Goal: Task Accomplishment & Management: Manage account settings

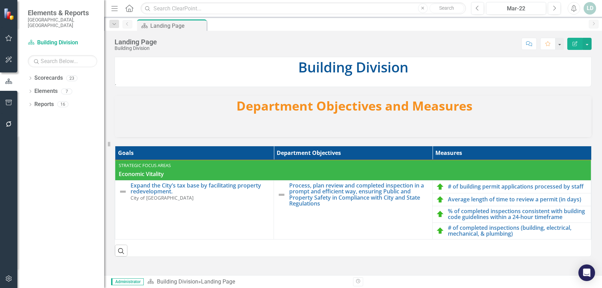
click at [9, 278] on icon "button" at bounding box center [9, 279] width 6 height 6
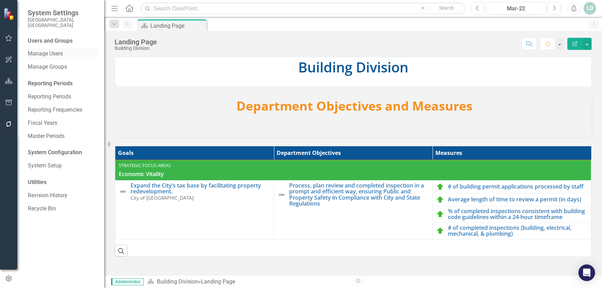
click at [59, 50] on link "Manage Users" at bounding box center [62, 54] width 69 height 8
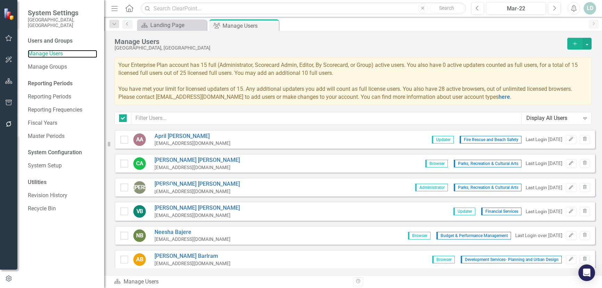
checkbox input "false"
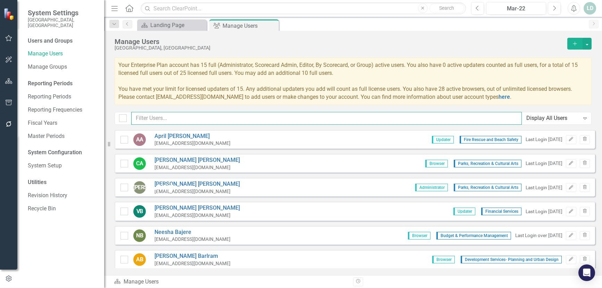
click at [197, 119] on input "text" at bounding box center [326, 118] width 390 height 13
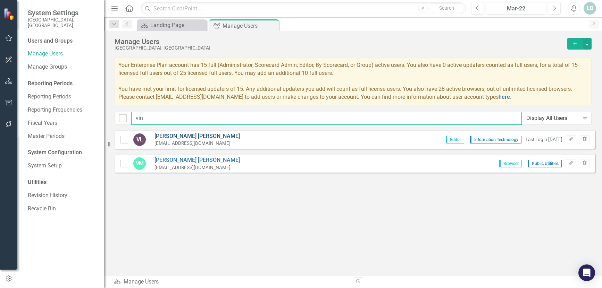
type input "vin"
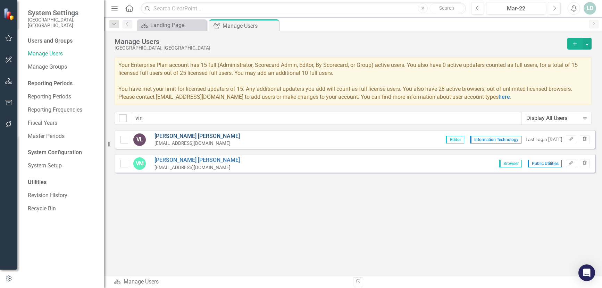
click at [189, 138] on link "Vincent Lee" at bounding box center [196, 137] width 85 height 8
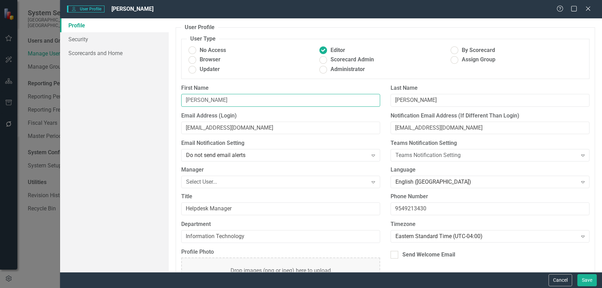
drag, startPoint x: 219, startPoint y: 100, endPoint x: 131, endPoint y: 97, distance: 88.2
click at [131, 97] on div "Profile Security Scorecards and Home User Profile ClearPoint has a wealth of op…" at bounding box center [331, 145] width 542 height 254
paste input "Kennyata"
type input "Kennyata"
click at [449, 104] on input "Lee" at bounding box center [489, 100] width 199 height 13
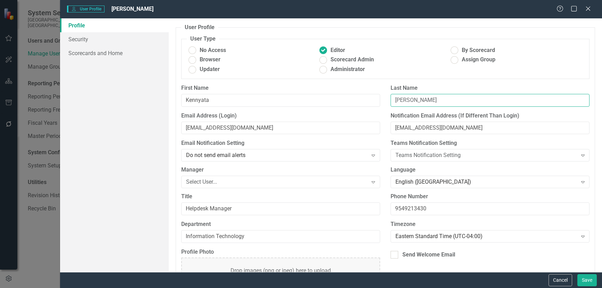
drag, startPoint x: 410, startPoint y: 99, endPoint x: 347, endPoint y: 95, distance: 62.9
click at [347, 95] on div "First Name Kennyata Last Name Lee" at bounding box center [385, 98] width 418 height 28
paste input "Joseph"
type input "Joseph"
drag, startPoint x: 461, startPoint y: 130, endPoint x: 350, endPoint y: 130, distance: 111.0
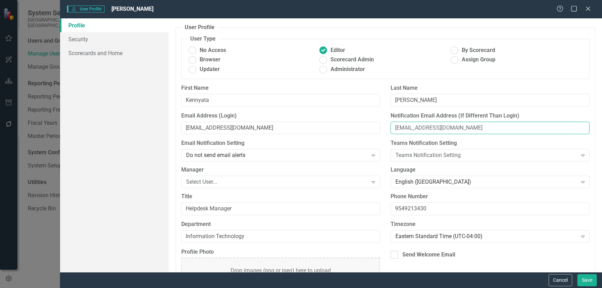
click at [350, 130] on div "Email Address (Login) vlee@hollywoodfl.org Notification Email Address (If Diffe…" at bounding box center [385, 126] width 418 height 28
paste input "kjoseph@HollywoodFL"
type input "kjoseph@HollywoodFL.org"
drag, startPoint x: 478, startPoint y: 127, endPoint x: 360, endPoint y: 122, distance: 117.8
click at [361, 122] on div "Email Address (Login) vlee@hollywoodfl.org Notification Email Address (If Diffe…" at bounding box center [385, 126] width 418 height 28
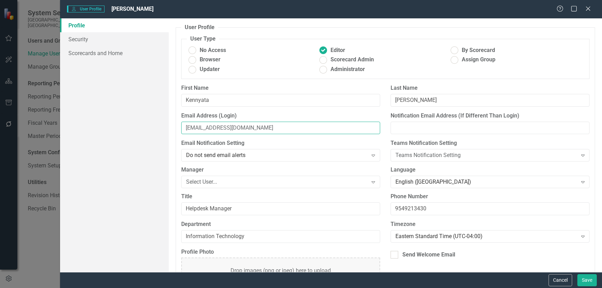
drag, startPoint x: 262, startPoint y: 126, endPoint x: 111, endPoint y: 123, distance: 151.3
click at [112, 123] on div "Profile Security Scorecards and Home User Profile ClearPoint has a wealth of op…" at bounding box center [331, 145] width 542 height 254
paste input "kjoseph@HollywoodFL"
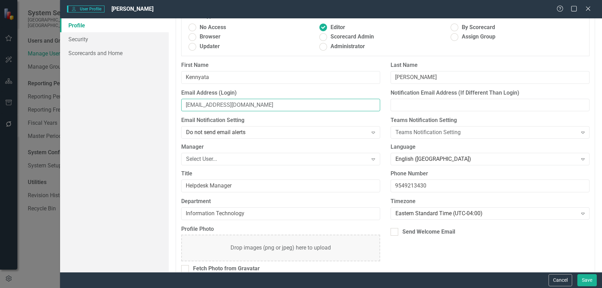
scroll to position [34, 0]
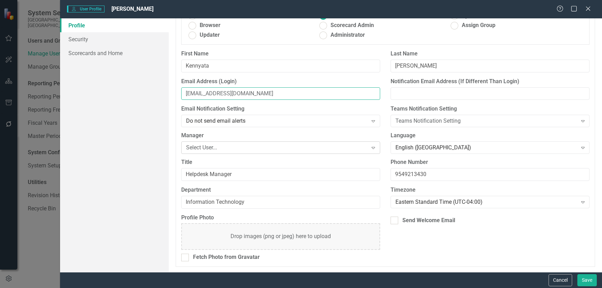
type input "kjoseph@HollywoodFL.org"
click at [242, 148] on div "Select User..." at bounding box center [277, 148] width 182 height 8
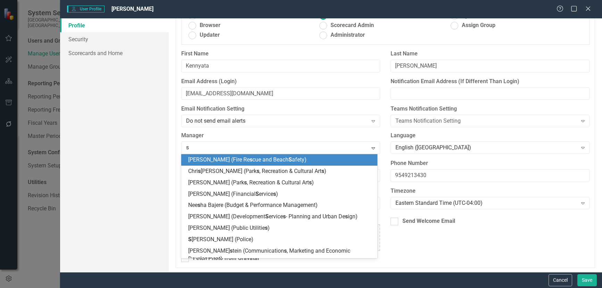
type input "st"
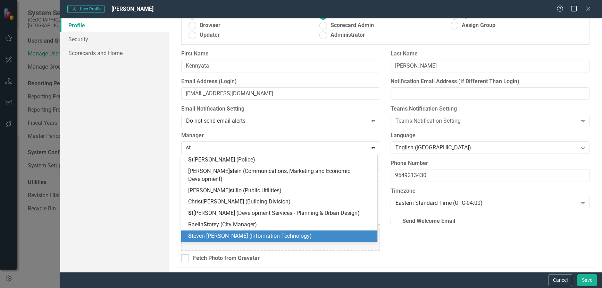
click at [248, 234] on span "St even Viscardi (Information Technology)" at bounding box center [250, 236] width 124 height 7
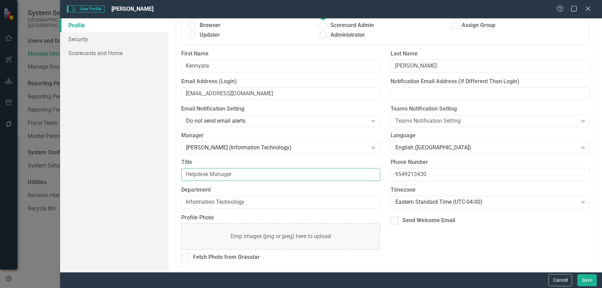
drag, startPoint x: 262, startPoint y: 174, endPoint x: 120, endPoint y: 171, distance: 142.0
click at [120, 171] on div "Profile Security Scorecards and Home User Profile ClearPoint has a wealth of op…" at bounding box center [331, 145] width 542 height 254
click at [188, 174] on input "Title" at bounding box center [280, 174] width 199 height 13
paste input "Administrative Assistant II"
type input "Administrative Assistant II"
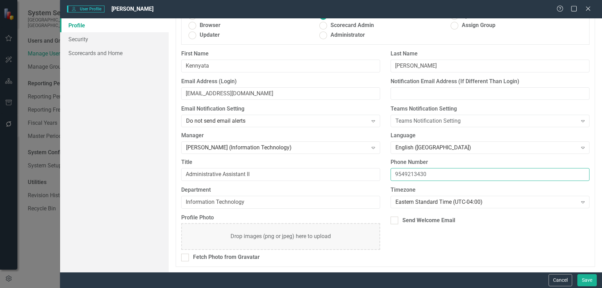
drag, startPoint x: 430, startPoint y: 175, endPoint x: 370, endPoint y: 172, distance: 60.1
click at [370, 172] on div "Title Administrative Assistant II Phone Number 9549213430" at bounding box center [385, 173] width 418 height 28
click at [423, 172] on input "9549213430" at bounding box center [489, 174] width 199 height 13
drag, startPoint x: 426, startPoint y: 174, endPoint x: 366, endPoint y: 173, distance: 60.7
click at [366, 173] on div "Title Administrative Assistant II Phone Number 9549213430" at bounding box center [385, 173] width 418 height 28
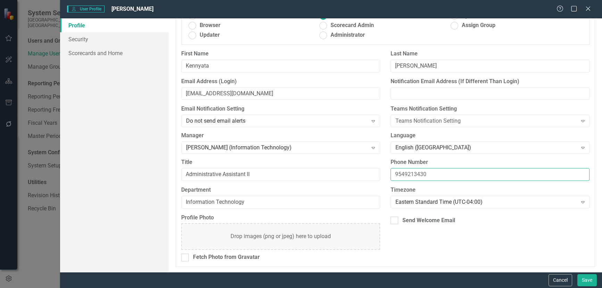
paste input "-921-3556"
type input "954-921-3556"
click at [393, 221] on div at bounding box center [394, 221] width 8 height 8
click at [393, 221] on input "Send Welcome Email" at bounding box center [392, 219] width 5 height 5
checkbox input "true"
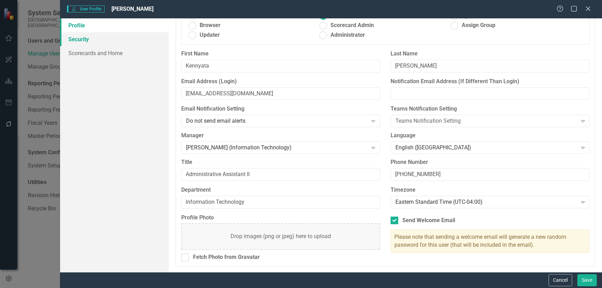
click at [80, 39] on link "Security" at bounding box center [114, 39] width 108 height 14
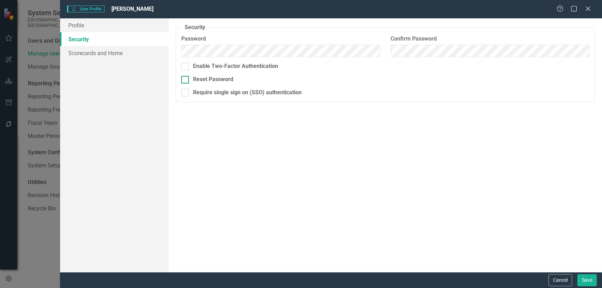
click at [183, 79] on input "Reset Password" at bounding box center [183, 78] width 5 height 5
checkbox input "true"
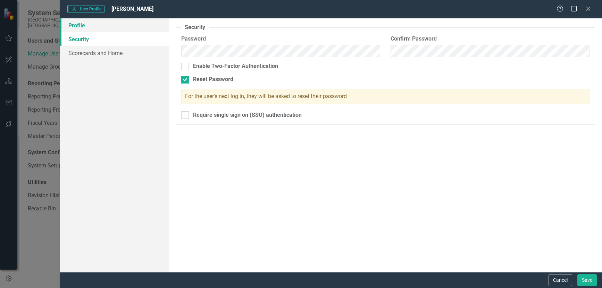
click at [95, 26] on link "Profile" at bounding box center [114, 25] width 108 height 14
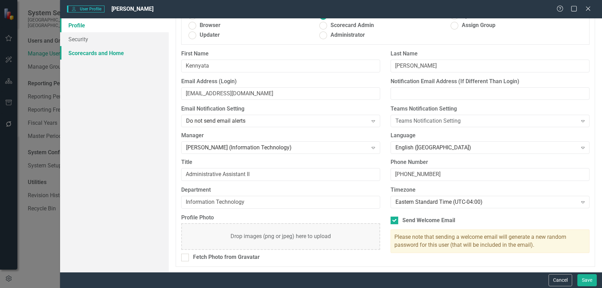
click at [114, 53] on link "Scorecards and Home" at bounding box center [114, 53] width 108 height 14
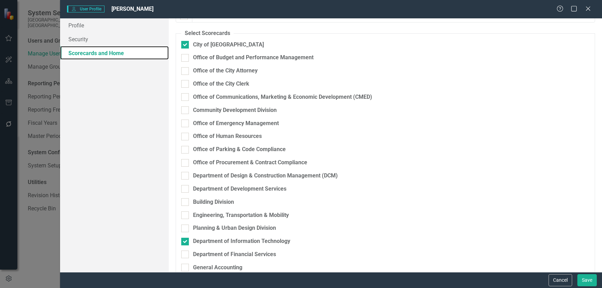
scroll to position [0, 0]
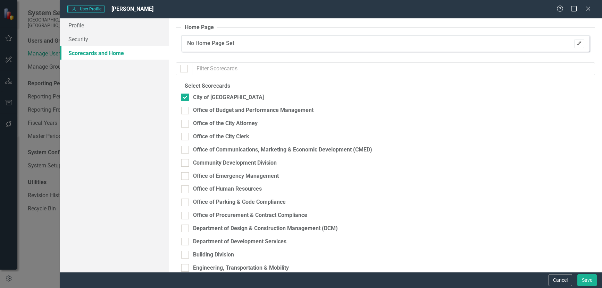
click at [576, 44] on icon "Edit" at bounding box center [578, 43] width 5 height 4
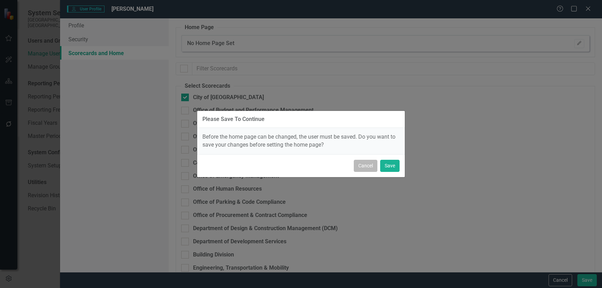
click at [364, 166] on button "Cancel" at bounding box center [366, 166] width 24 height 12
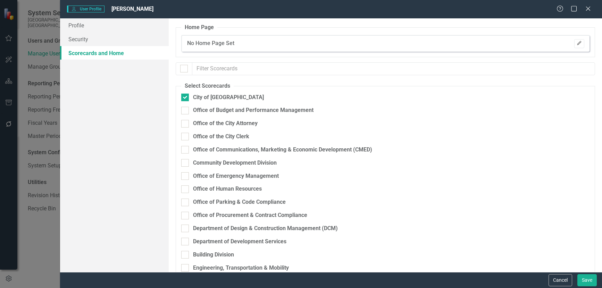
click at [574, 44] on button "Edit" at bounding box center [579, 43] width 10 height 9
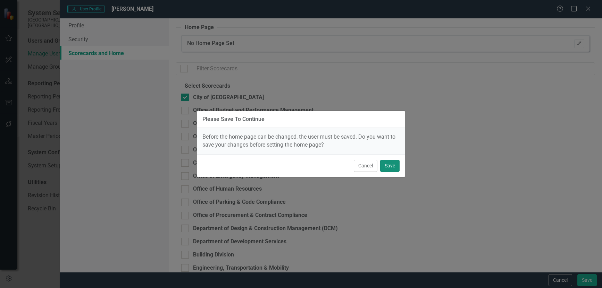
click at [391, 164] on button "Save" at bounding box center [389, 166] width 19 height 12
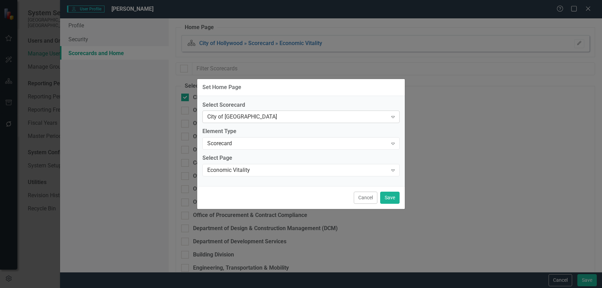
click at [282, 116] on div "City of [GEOGRAPHIC_DATA]" at bounding box center [297, 117] width 180 height 8
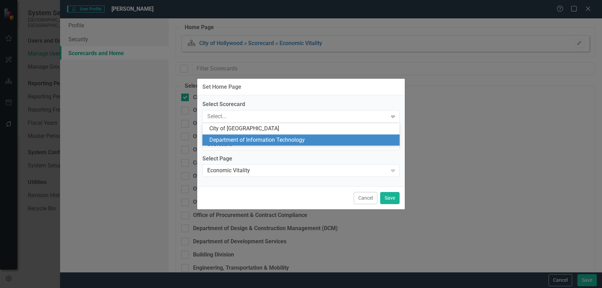
click at [280, 137] on div "Department of Information Technology" at bounding box center [302, 140] width 186 height 8
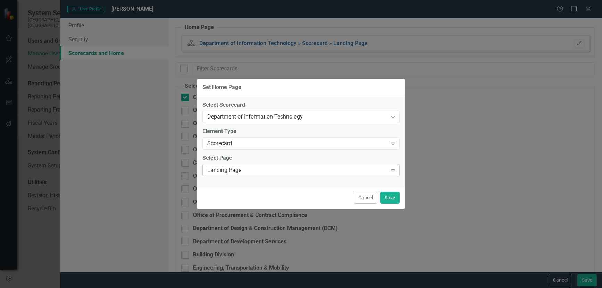
click at [278, 169] on div "Landing Page" at bounding box center [297, 171] width 180 height 8
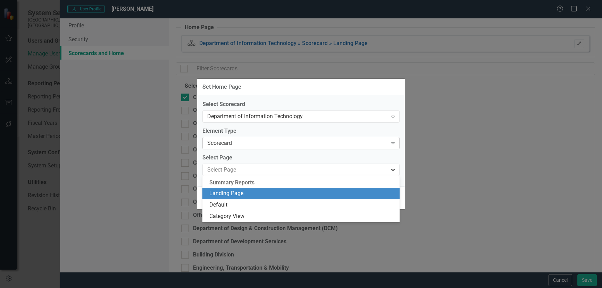
click at [298, 144] on div "Scorecard" at bounding box center [297, 143] width 180 height 8
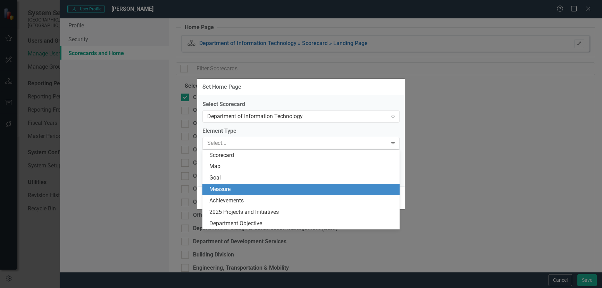
click at [293, 187] on div "Measure" at bounding box center [302, 190] width 186 height 8
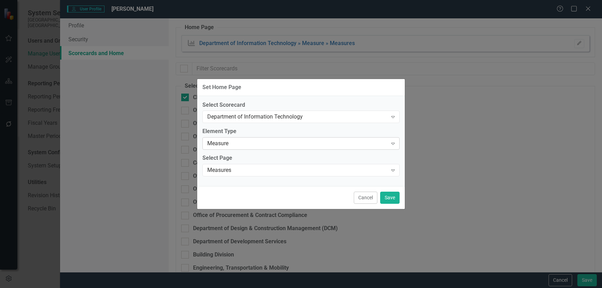
click at [305, 143] on div "Measure" at bounding box center [297, 144] width 180 height 8
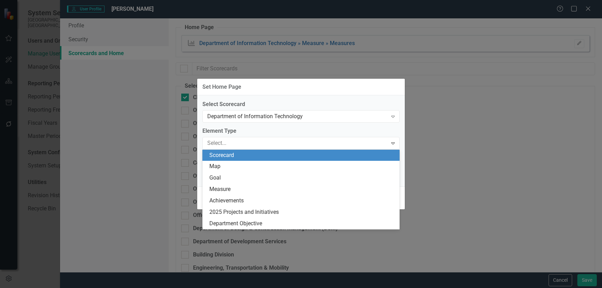
click at [291, 153] on div "Scorecard" at bounding box center [302, 156] width 186 height 8
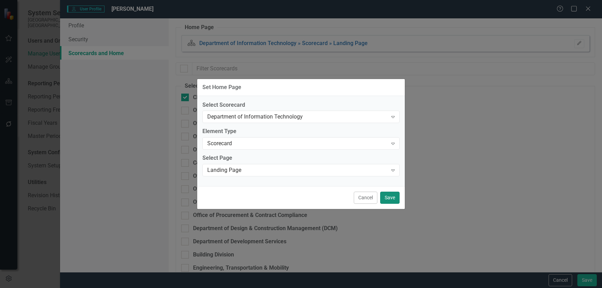
click at [386, 198] on button "Save" at bounding box center [389, 198] width 19 height 12
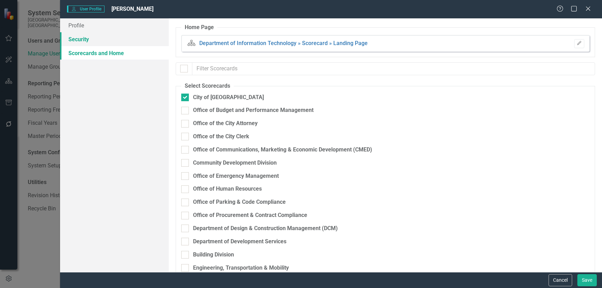
click at [96, 42] on link "Security" at bounding box center [114, 39] width 108 height 14
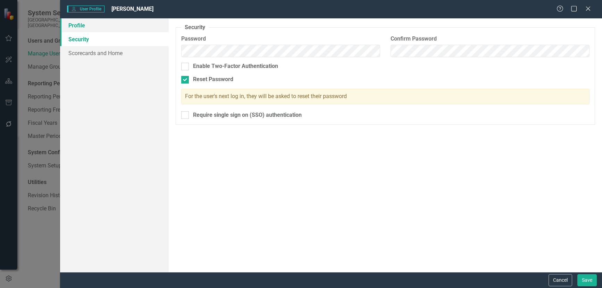
click at [96, 31] on link "Profile" at bounding box center [114, 25] width 108 height 14
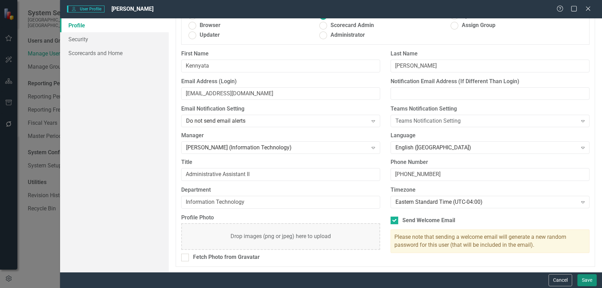
click at [590, 281] on button "Save" at bounding box center [586, 280] width 19 height 12
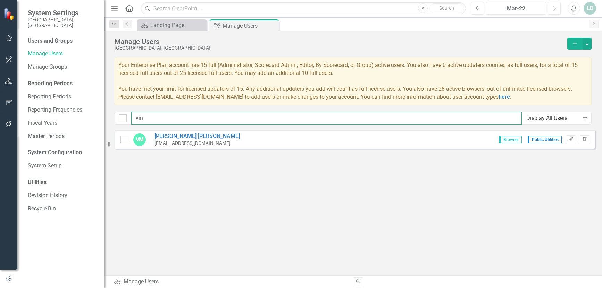
drag, startPoint x: 150, startPoint y: 118, endPoint x: 103, endPoint y: 117, distance: 47.2
click at [103, 117] on div "System Settings City of Hollywood, FL Users and Groups Manage Users Manage Grou…" at bounding box center [301, 144] width 602 height 288
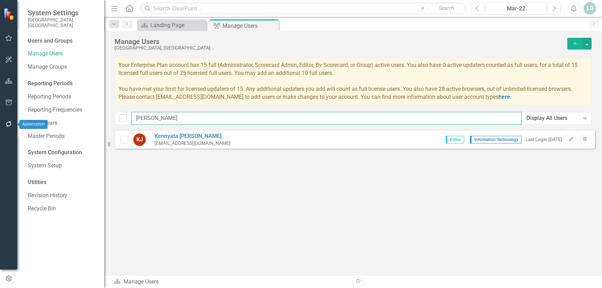
type input "ken"
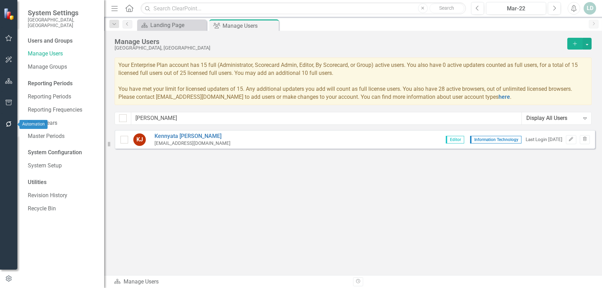
click at [7, 123] on icon "button" at bounding box center [9, 124] width 6 height 6
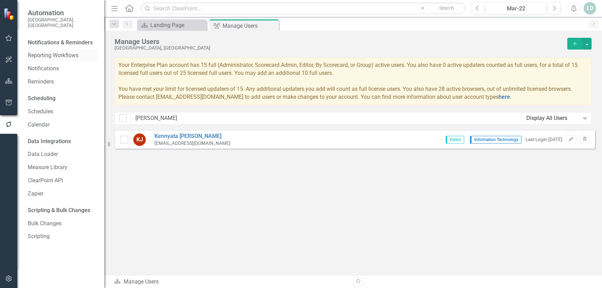
click at [43, 52] on link "Reporting Workflows" at bounding box center [62, 56] width 69 height 8
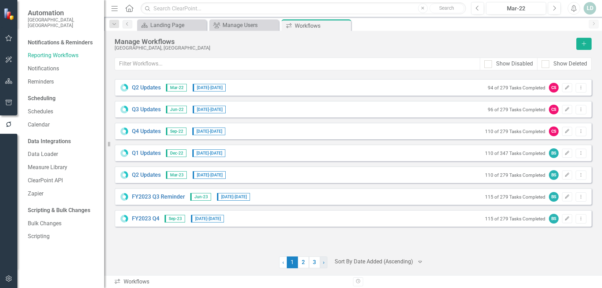
click at [326, 263] on link "› Next" at bounding box center [324, 263] width 8 height 12
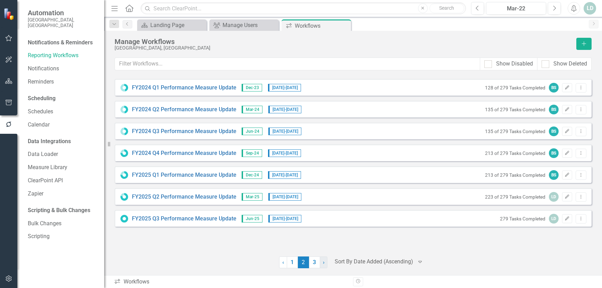
click at [324, 263] on link "› Next" at bounding box center [324, 263] width 8 height 12
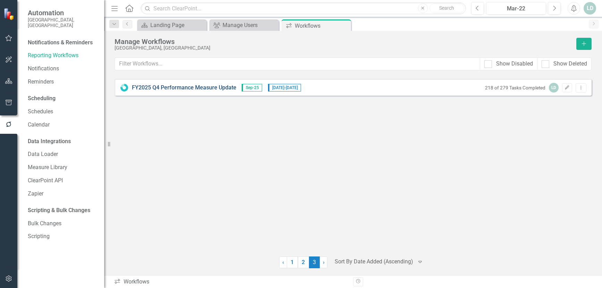
click at [193, 90] on link "FY2025 Q4 Performance Measure Update" at bounding box center [184, 88] width 104 height 8
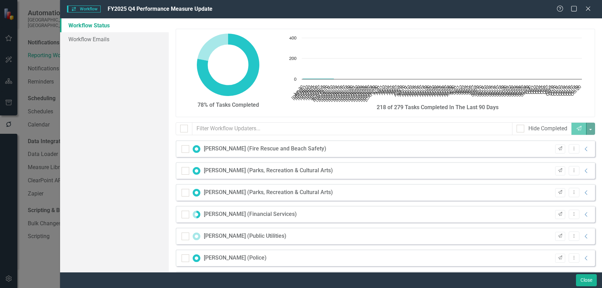
checkbox input "false"
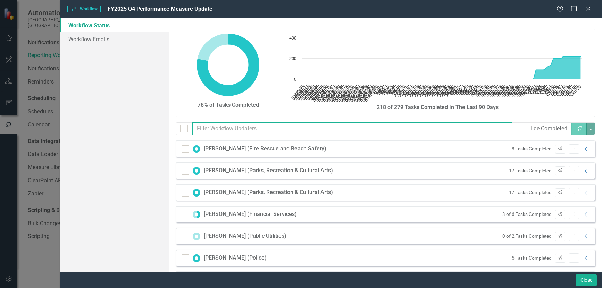
click at [241, 132] on input "text" at bounding box center [352, 128] width 320 height 13
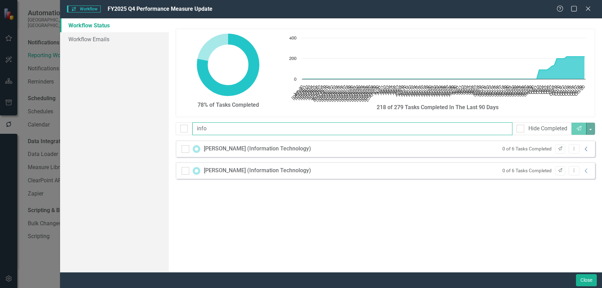
type input "info"
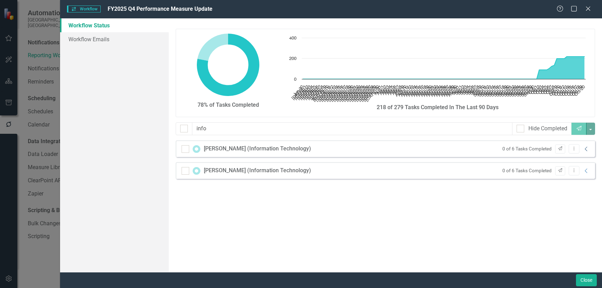
click at [586, 150] on icon "Collapse" at bounding box center [586, 149] width 7 height 6
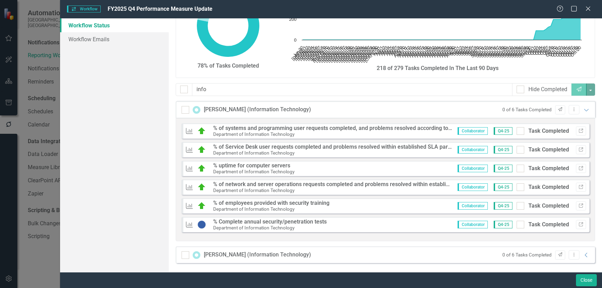
scroll to position [41, 0]
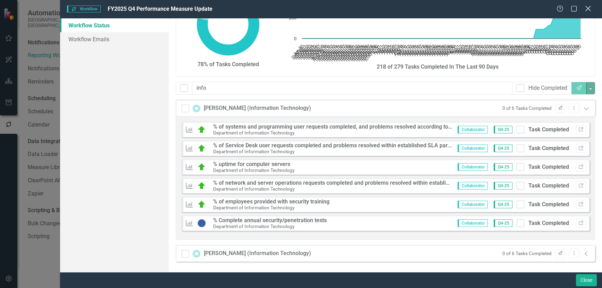
click at [590, 10] on icon "Close" at bounding box center [587, 8] width 9 height 7
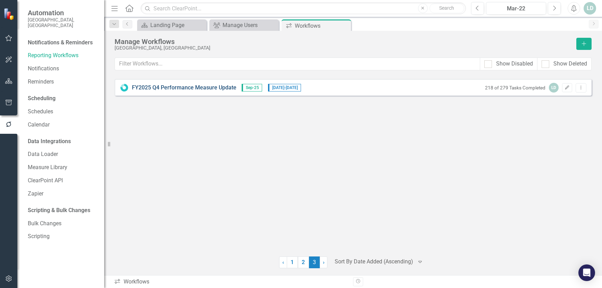
click at [164, 86] on link "FY2025 Q4 Performance Measure Update" at bounding box center [184, 88] width 104 height 8
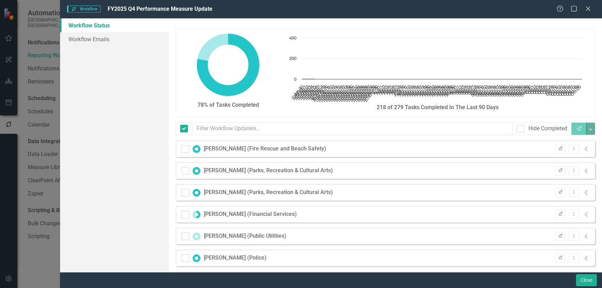
checkbox input "false"
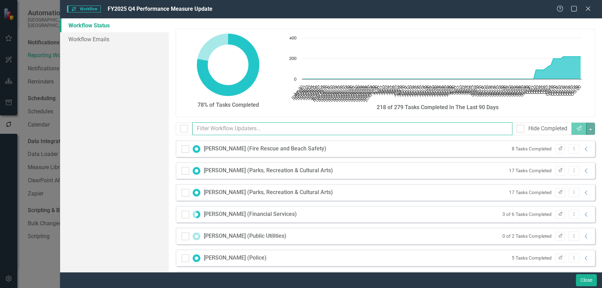
click at [230, 129] on input "text" at bounding box center [352, 128] width 320 height 13
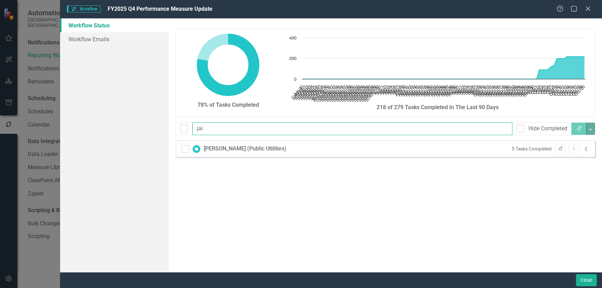
type input "jai"
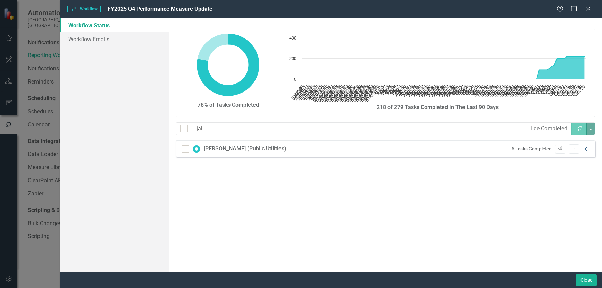
click at [587, 148] on icon "Collapse" at bounding box center [586, 149] width 7 height 6
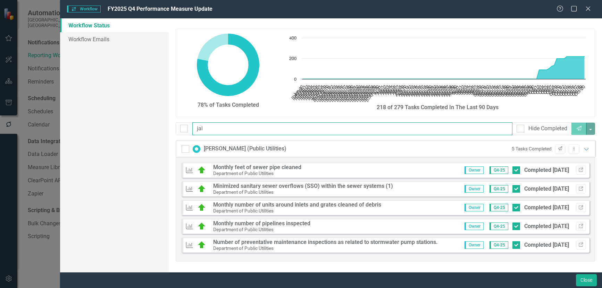
drag, startPoint x: 229, startPoint y: 133, endPoint x: 126, endPoint y: 126, distance: 103.3
click at [126, 126] on div "Workflow Status Workflow Emails 78% of Tasks Completed Chart Chart with 113 dat…" at bounding box center [331, 145] width 542 height 254
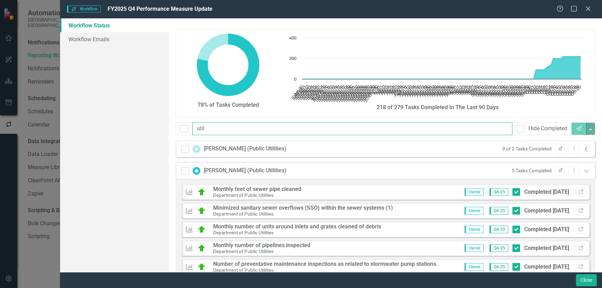
type input "util"
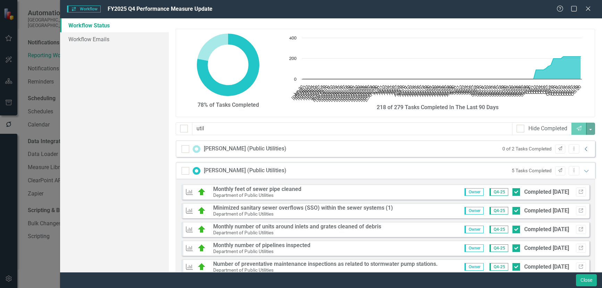
click at [583, 148] on icon "Collapse" at bounding box center [586, 149] width 7 height 6
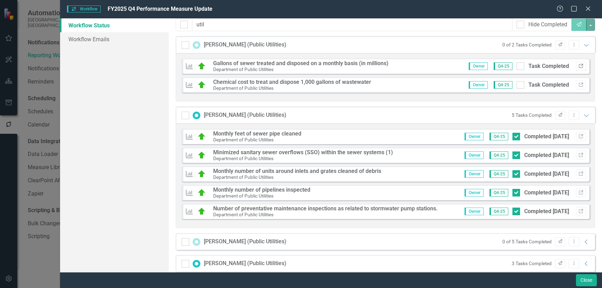
scroll to position [114, 0]
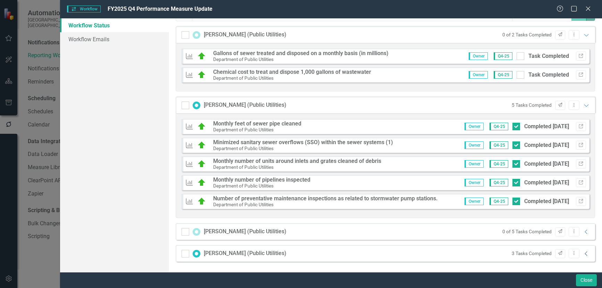
click at [583, 255] on icon "Collapse" at bounding box center [586, 254] width 7 height 6
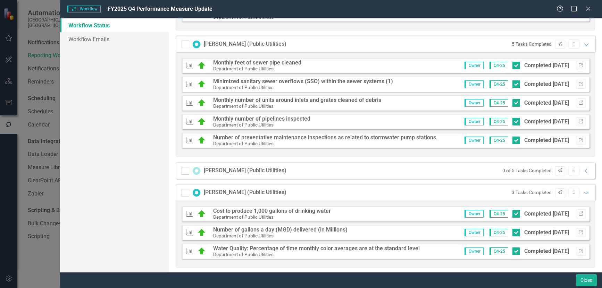
scroll to position [181, 0]
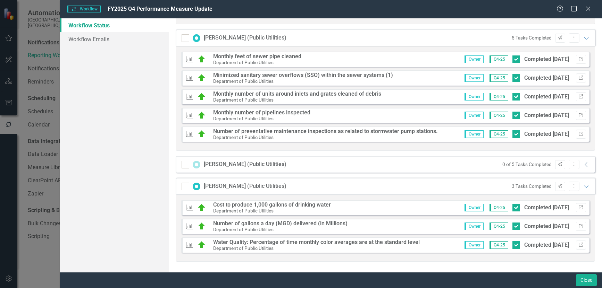
click at [583, 164] on icon "Collapse" at bounding box center [586, 165] width 7 height 6
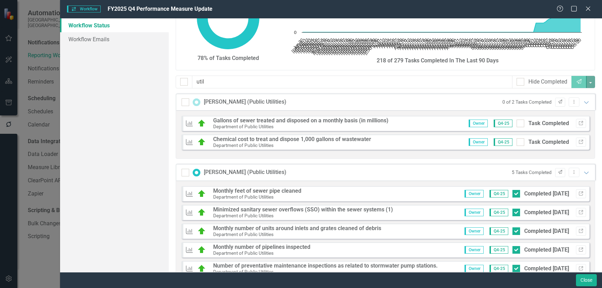
scroll to position [9, 0]
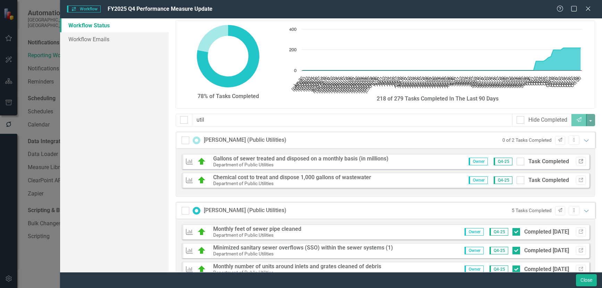
click at [578, 161] on icon "Link" at bounding box center [580, 162] width 5 height 4
click at [516, 161] on input "Task Completed" at bounding box center [518, 160] width 5 height 5
checkbox input "true"
click at [578, 180] on icon "Link" at bounding box center [580, 180] width 5 height 4
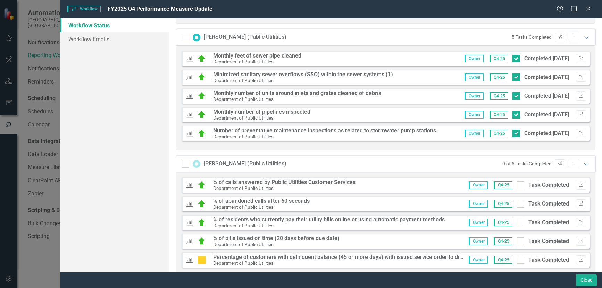
scroll to position [286, 0]
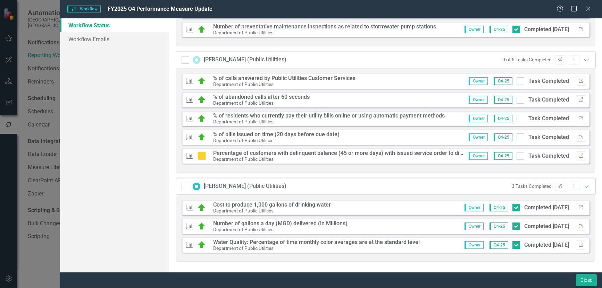
click at [578, 82] on icon "Link" at bounding box center [580, 81] width 5 height 4
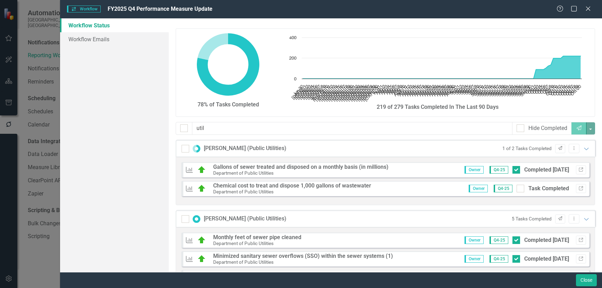
scroll to position [0, 0]
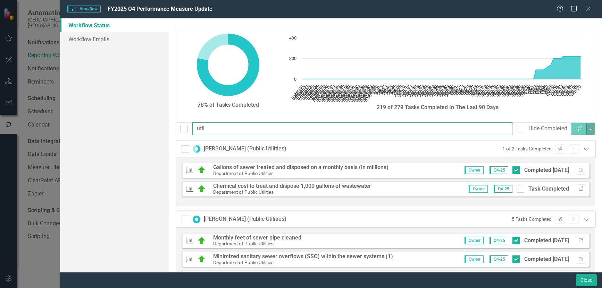
drag, startPoint x: 239, startPoint y: 130, endPoint x: 131, endPoint y: 127, distance: 107.6
click at [133, 127] on div "Workflow Status Workflow Emails 78% of Tasks Completed Chart Chart with 113 dat…" at bounding box center [331, 145] width 542 height 254
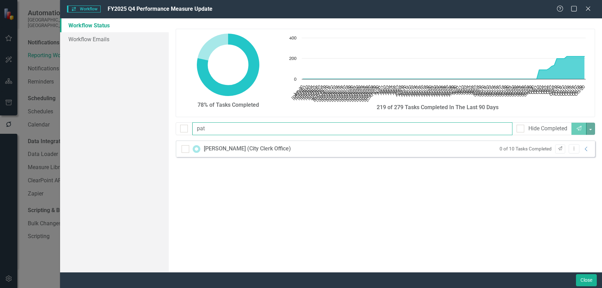
drag, startPoint x: 222, startPoint y: 129, endPoint x: 103, endPoint y: 122, distance: 119.9
click at [103, 122] on div "Workflow Status Workflow Emails 78% of Tasks Completed Chart Chart with 113 dat…" at bounding box center [331, 145] width 542 height 254
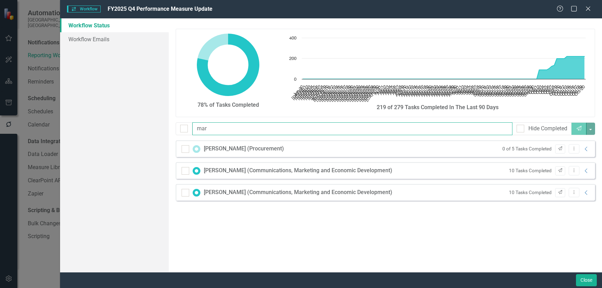
drag, startPoint x: 244, startPoint y: 128, endPoint x: 103, endPoint y: 125, distance: 140.2
click at [103, 125] on div "Workflow Status Workflow Emails 78% of Tasks Completed Chart Chart with 113 dat…" at bounding box center [331, 145] width 542 height 254
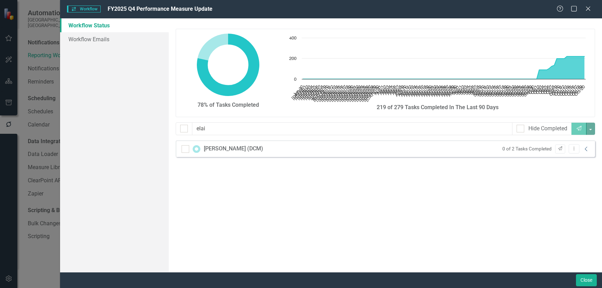
click at [585, 149] on icon at bounding box center [585, 149] width 2 height 5
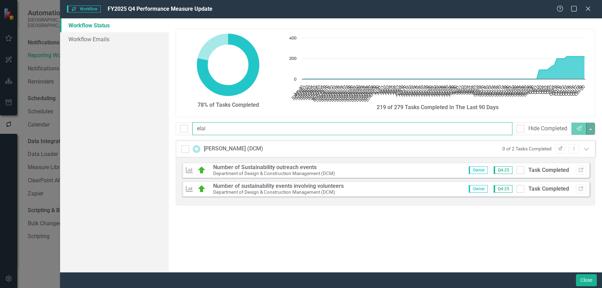
drag, startPoint x: 213, startPoint y: 127, endPoint x: 54, endPoint y: 116, distance: 159.0
click at [54, 116] on div "Workflow Workflow FY2025 Q4 Performance Measure Update Help Maximize Close Work…" at bounding box center [301, 144] width 602 height 288
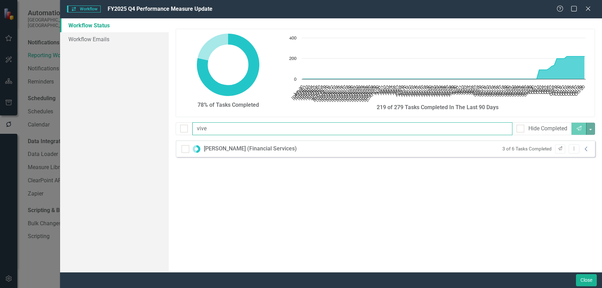
type input "vive"
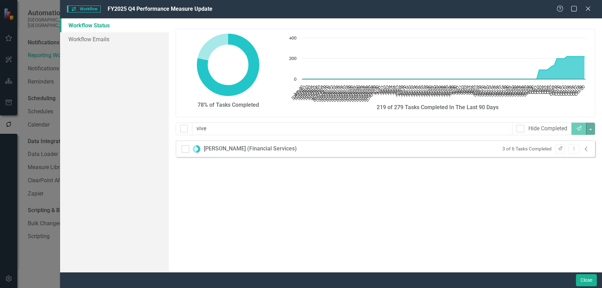
click at [583, 150] on icon "Collapse" at bounding box center [586, 149] width 7 height 6
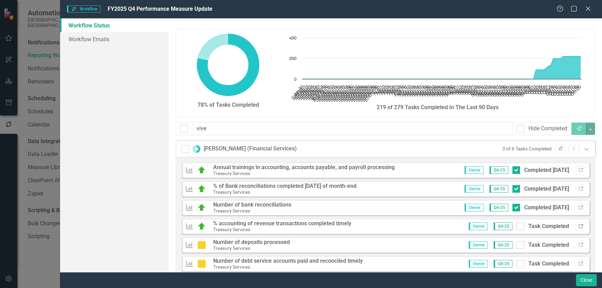
click at [578, 227] on icon "button" at bounding box center [580, 226] width 4 height 4
click at [584, 149] on icon "Expanded" at bounding box center [586, 149] width 7 height 6
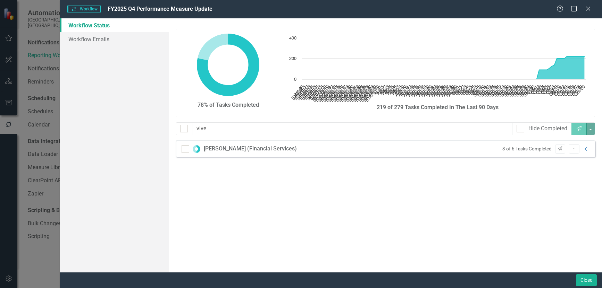
click at [588, 8] on icon "Close" at bounding box center [587, 9] width 7 height 6
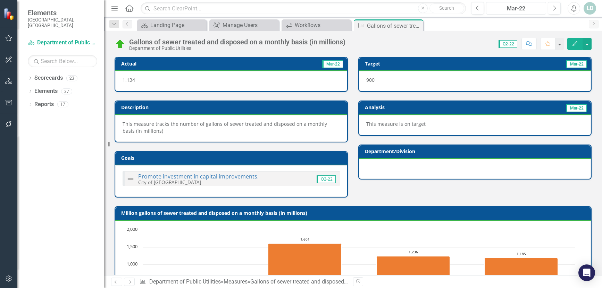
click at [520, 7] on div "Mar-22" at bounding box center [515, 9] width 55 height 8
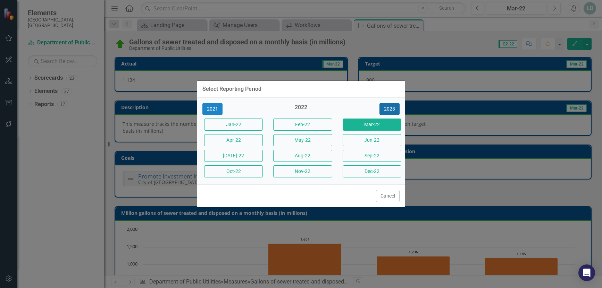
click at [388, 108] on button "2023" at bounding box center [389, 109] width 20 height 12
click at [388, 108] on button "2024" at bounding box center [389, 109] width 20 height 12
click at [389, 108] on button "2025" at bounding box center [389, 109] width 20 height 12
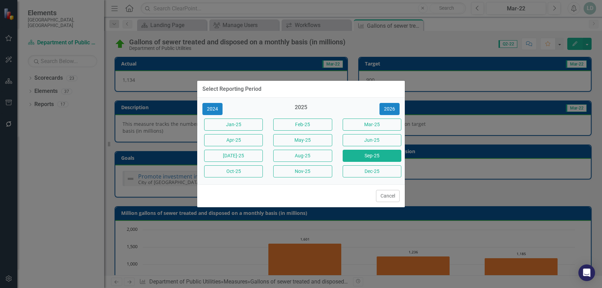
click at [375, 156] on button "Sep-25" at bounding box center [371, 156] width 59 height 12
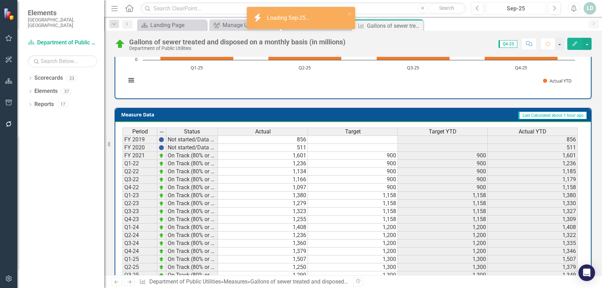
scroll to position [278, 0]
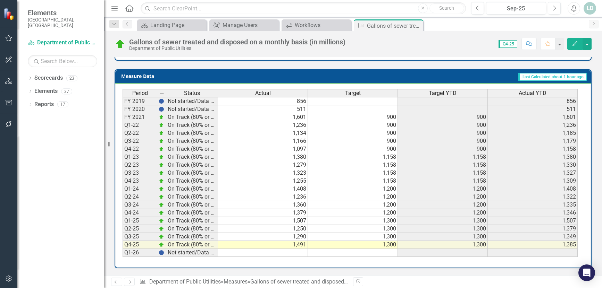
click at [132, 283] on icon "Next" at bounding box center [129, 282] width 6 height 5
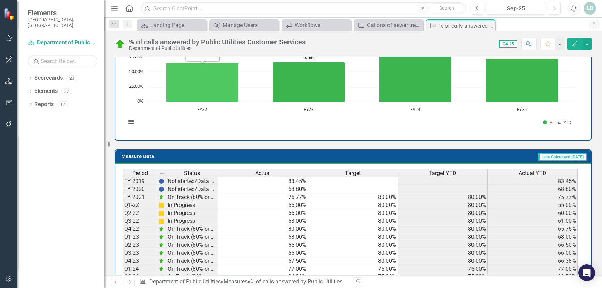
scroll to position [271, 0]
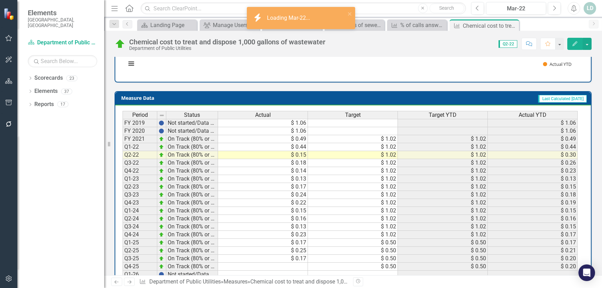
scroll to position [260, 0]
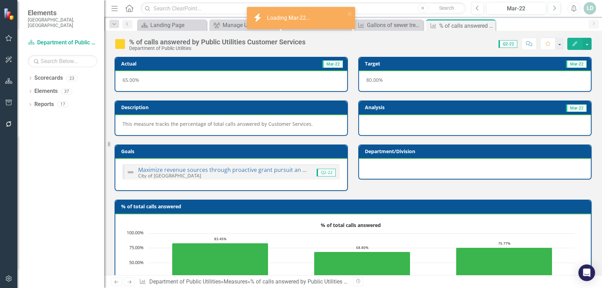
scroll to position [271, 0]
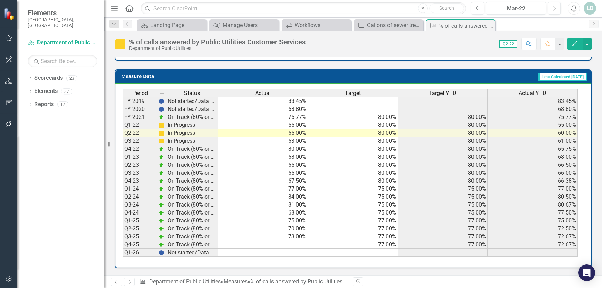
click at [133, 282] on link "Next" at bounding box center [129, 282] width 11 height 8
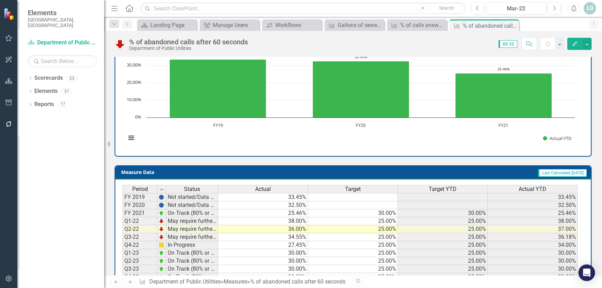
scroll to position [271, 0]
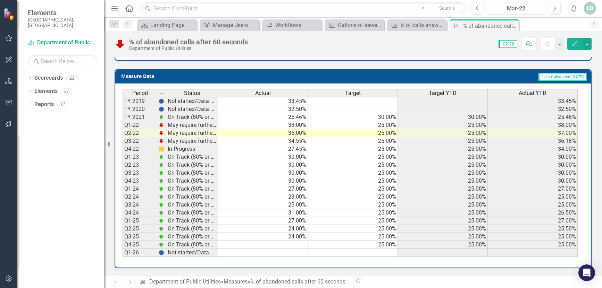
click at [127, 281] on icon "Next" at bounding box center [129, 282] width 6 height 5
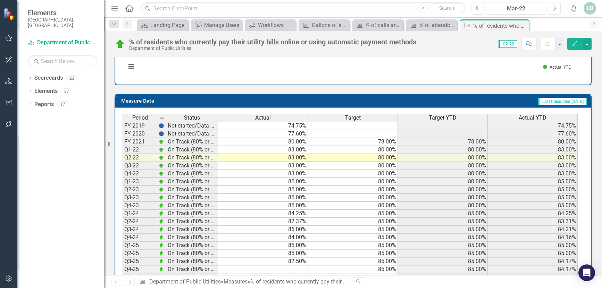
scroll to position [278, 0]
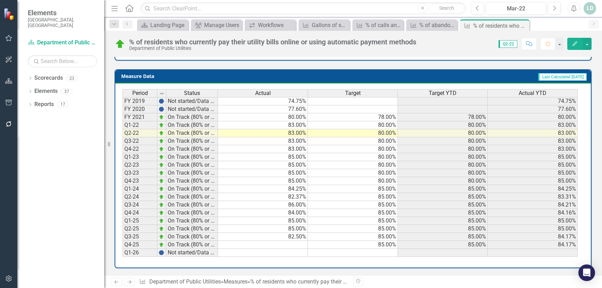
click at [128, 283] on icon "Next" at bounding box center [129, 282] width 6 height 5
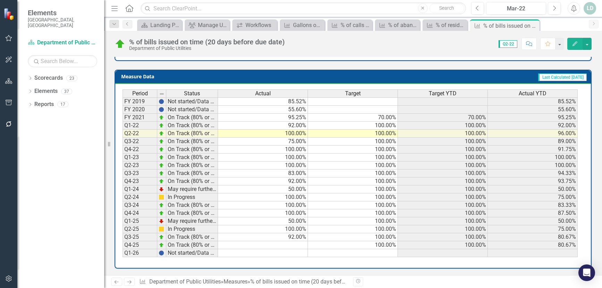
scroll to position [271, 0]
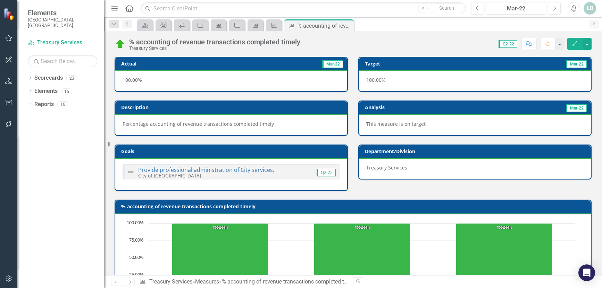
scroll to position [271, 0]
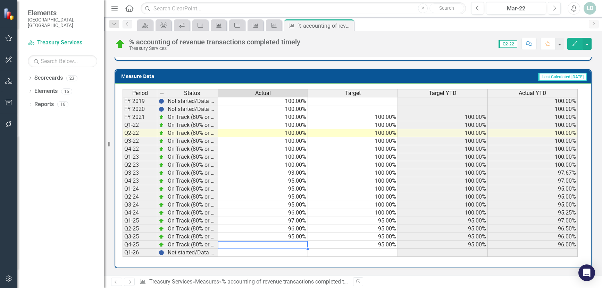
click at [295, 246] on td at bounding box center [263, 245] width 90 height 8
click at [125, 282] on link "Next" at bounding box center [129, 282] width 11 height 8
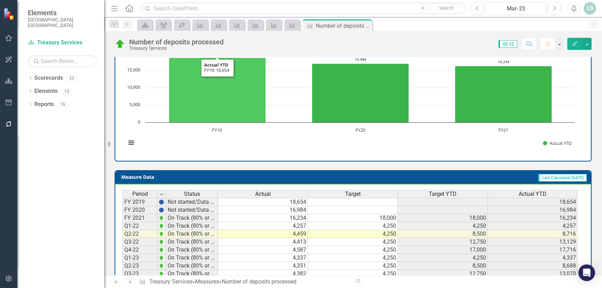
scroll to position [271, 0]
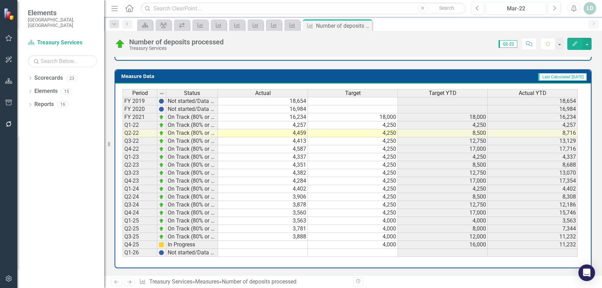
click at [126, 283] on link "Next" at bounding box center [129, 282] width 11 height 8
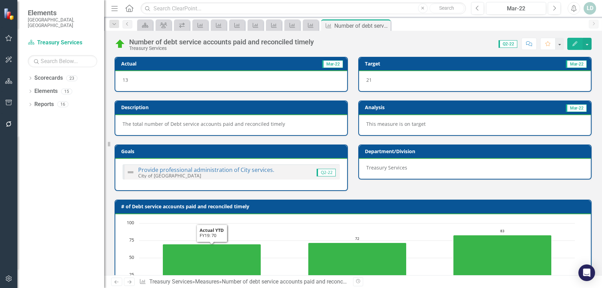
scroll to position [271, 0]
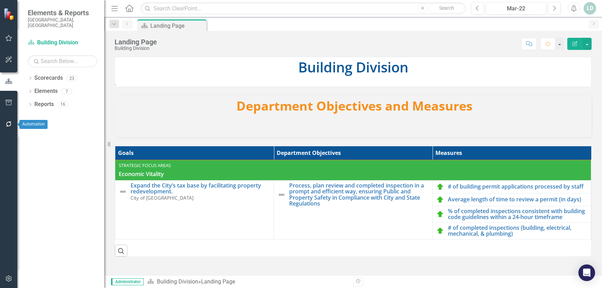
click at [7, 126] on icon "button" at bounding box center [9, 124] width 6 height 6
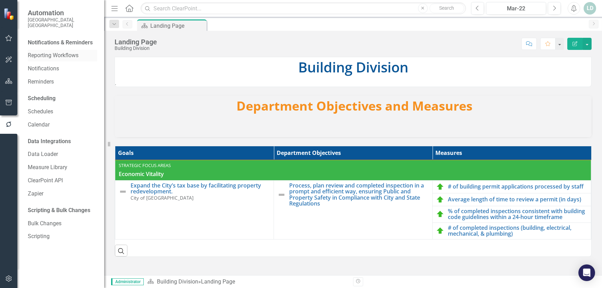
click at [53, 52] on link "Reporting Workflows" at bounding box center [62, 56] width 69 height 8
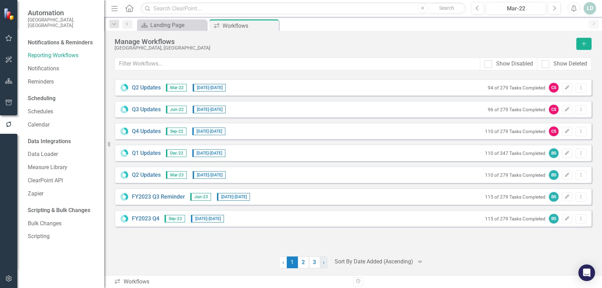
click at [321, 264] on link "› Next" at bounding box center [324, 263] width 8 height 12
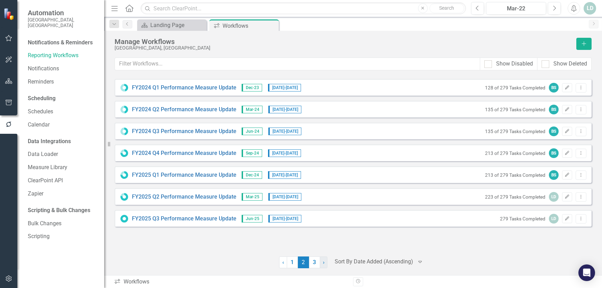
click at [321, 264] on link "› Next" at bounding box center [324, 263] width 8 height 12
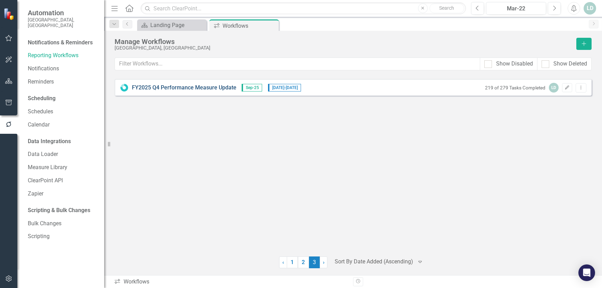
click at [188, 88] on link "FY2025 Q4 Performance Measure Update" at bounding box center [184, 88] width 104 height 8
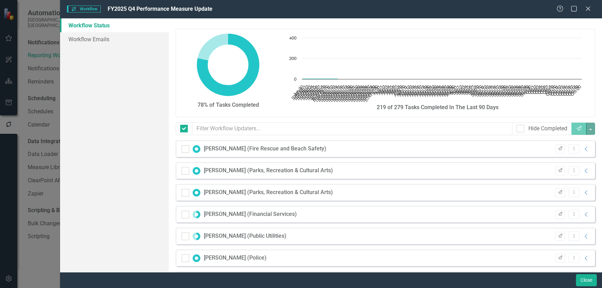
checkbox input "false"
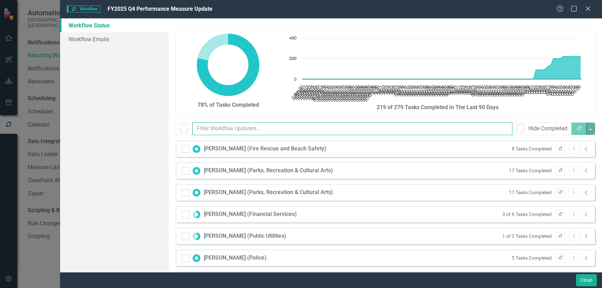
click at [217, 133] on input "text" at bounding box center [352, 128] width 320 height 13
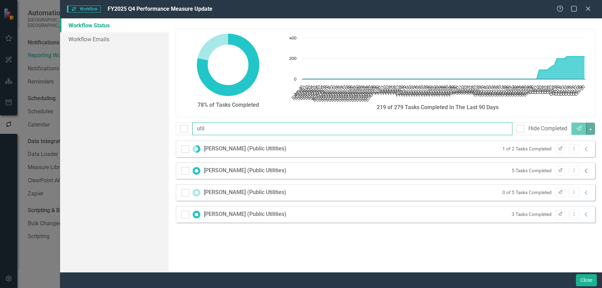
type input "util"
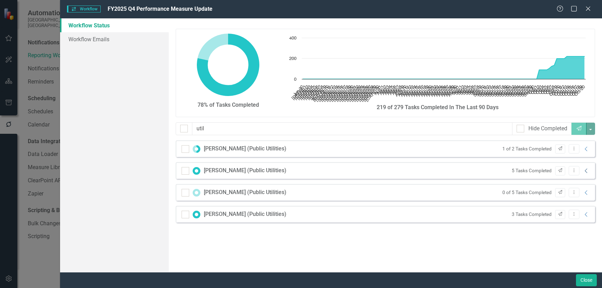
click at [585, 171] on icon "Collapse" at bounding box center [586, 171] width 7 height 6
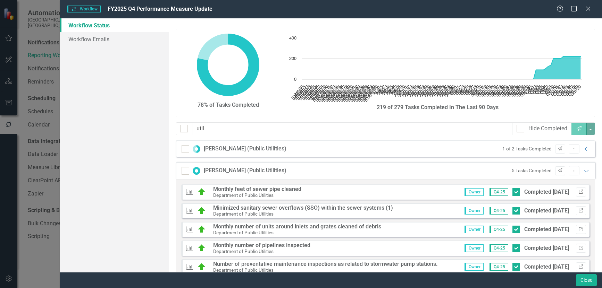
click at [578, 192] on icon "Link" at bounding box center [580, 192] width 5 height 4
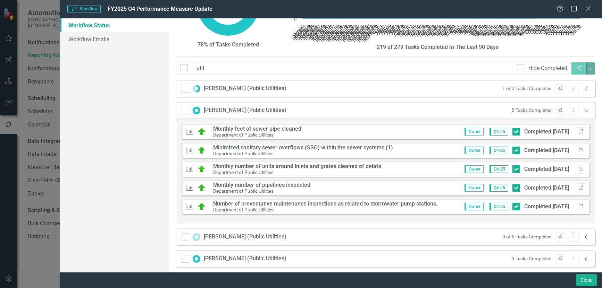
scroll to position [66, 0]
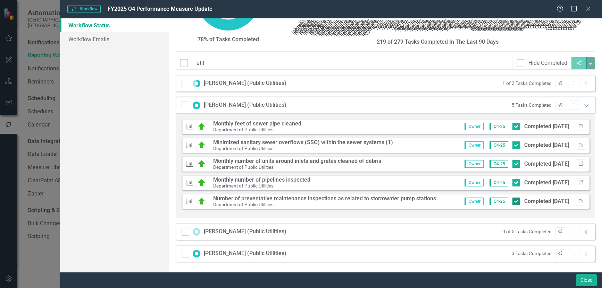
click at [512, 203] on div at bounding box center [516, 202] width 8 height 8
click at [512, 202] on input "Completed 10/13/25" at bounding box center [514, 200] width 5 height 5
checkbox input "false"
click at [558, 105] on icon "button" at bounding box center [560, 105] width 4 height 4
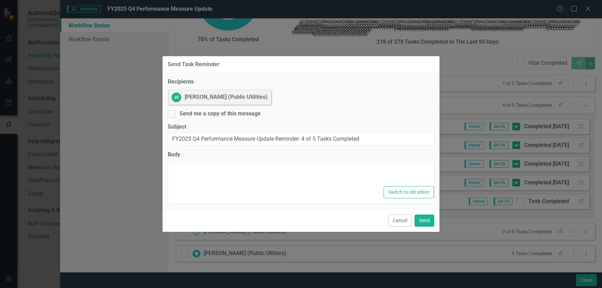
type textarea "<p>Dear {FirstName},</p><p>Please log into ClearPoint and update the following …"
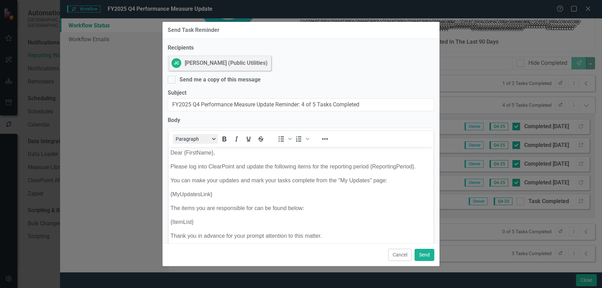
scroll to position [0, 0]
click at [428, 256] on button "Send" at bounding box center [424, 255] width 20 height 12
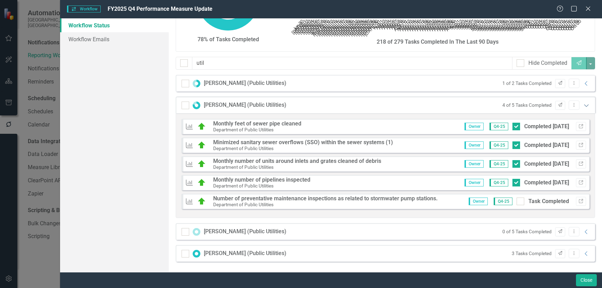
click at [583, 106] on icon "Expanded" at bounding box center [586, 106] width 7 height 6
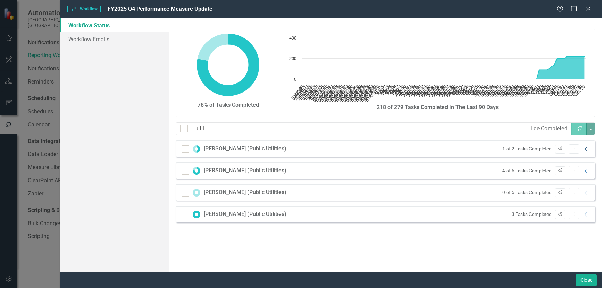
click at [587, 149] on icon "Collapse" at bounding box center [586, 149] width 7 height 6
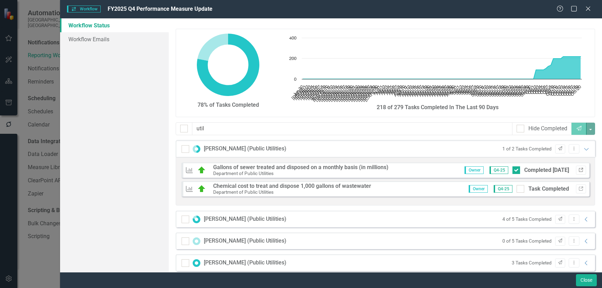
click at [578, 171] on icon "Link" at bounding box center [580, 170] width 5 height 4
click at [583, 149] on icon "Expanded" at bounding box center [586, 149] width 7 height 6
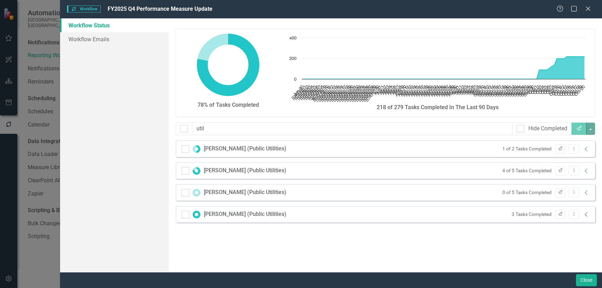
click at [588, 214] on icon "Collapse" at bounding box center [586, 215] width 7 height 6
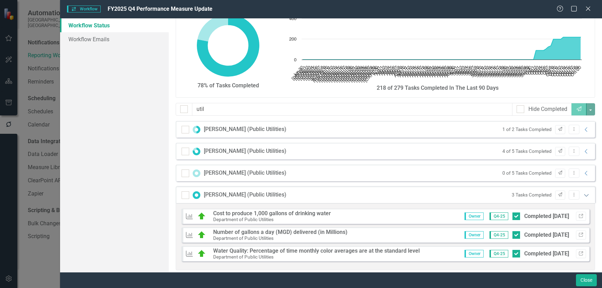
scroll to position [28, 0]
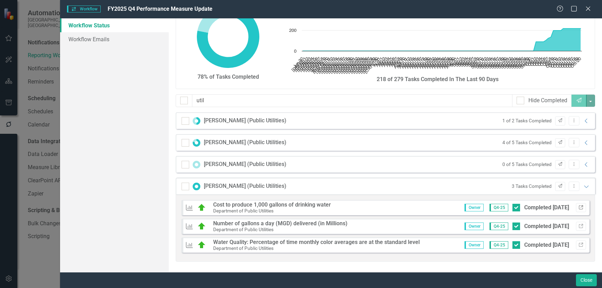
click at [576, 210] on button "Link" at bounding box center [581, 207] width 10 height 9
click at [583, 164] on icon "Collapse" at bounding box center [586, 165] width 7 height 6
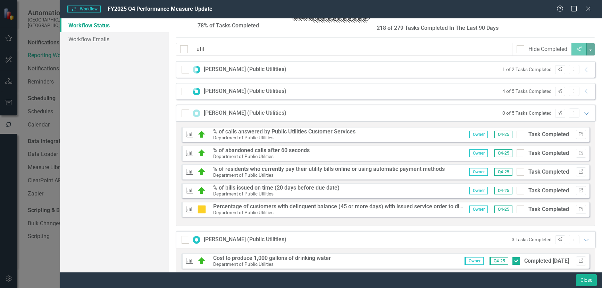
scroll to position [63, 0]
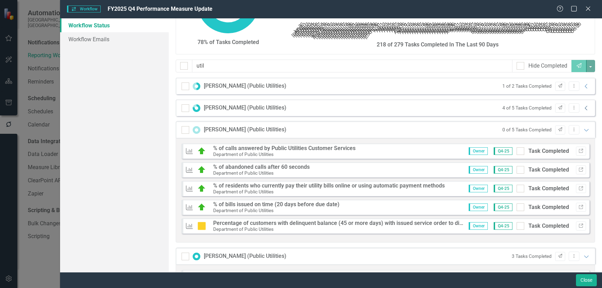
click at [583, 108] on icon "Collapse" at bounding box center [586, 108] width 7 height 6
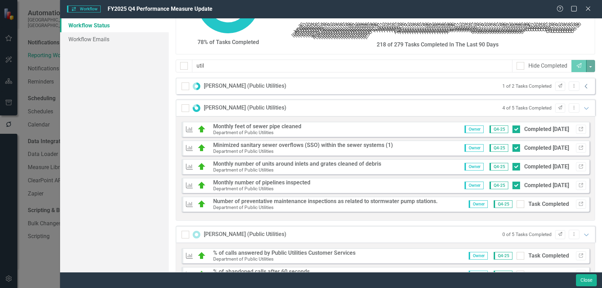
click at [583, 85] on icon "Collapse" at bounding box center [586, 87] width 7 height 6
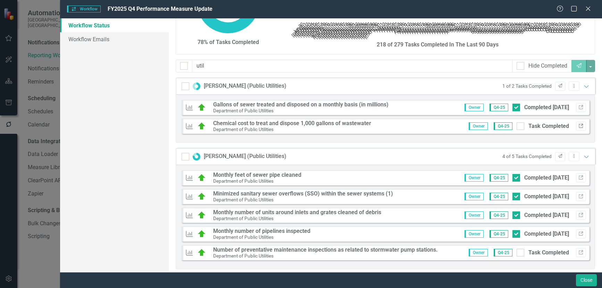
click at [578, 126] on icon "Link" at bounding box center [580, 126] width 5 height 4
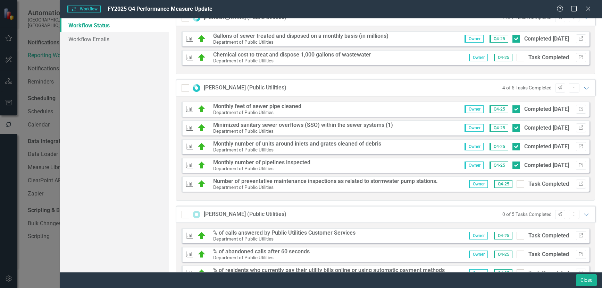
scroll to position [132, 0]
click at [578, 184] on icon "Link" at bounding box center [580, 183] width 5 height 4
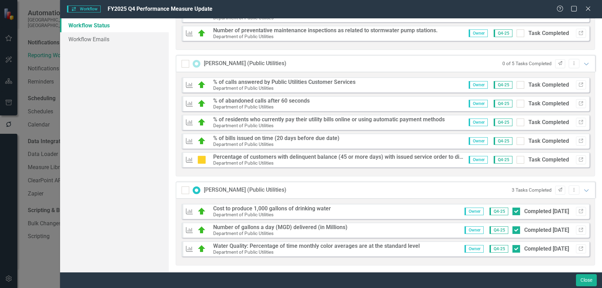
scroll to position [286, 0]
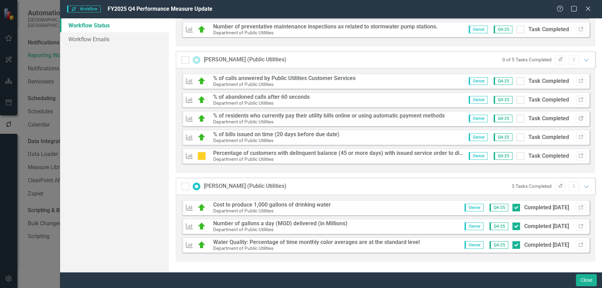
click at [578, 118] on icon "Link" at bounding box center [580, 119] width 5 height 4
click at [578, 226] on icon "Link" at bounding box center [580, 227] width 5 height 4
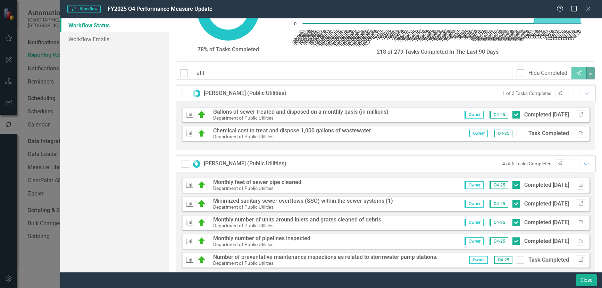
scroll to position [43, 0]
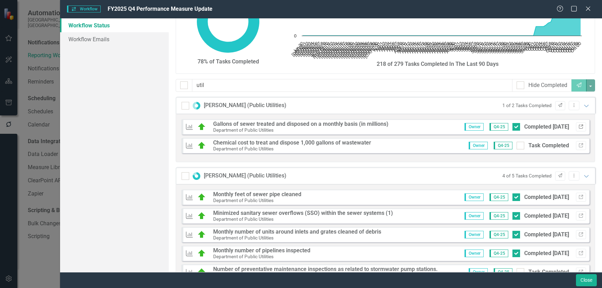
click at [578, 126] on icon "Link" at bounding box center [580, 127] width 5 height 4
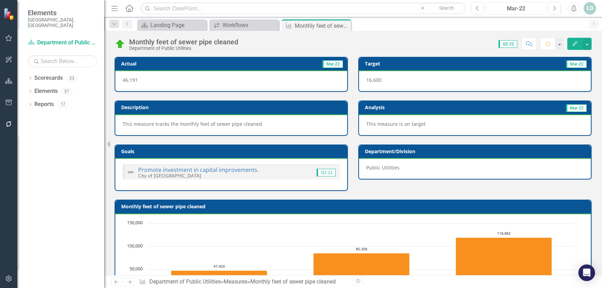
click at [512, 7] on div "Mar-22" at bounding box center [515, 9] width 55 height 8
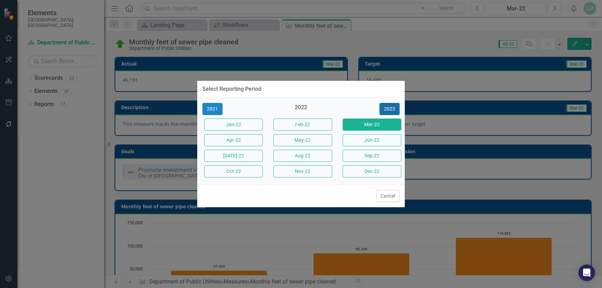
click at [391, 106] on button "2023" at bounding box center [389, 109] width 20 height 12
click at [391, 106] on button "2024" at bounding box center [389, 109] width 20 height 12
click at [391, 106] on button "2025" at bounding box center [389, 109] width 20 height 12
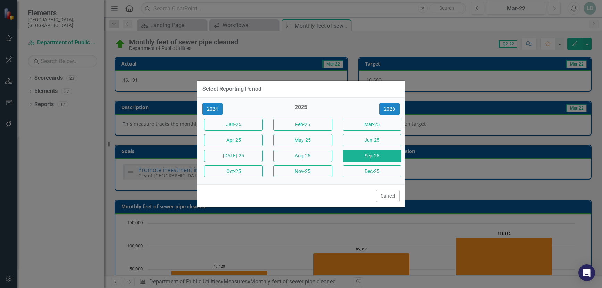
click at [377, 154] on button "Sep-25" at bounding box center [371, 156] width 59 height 12
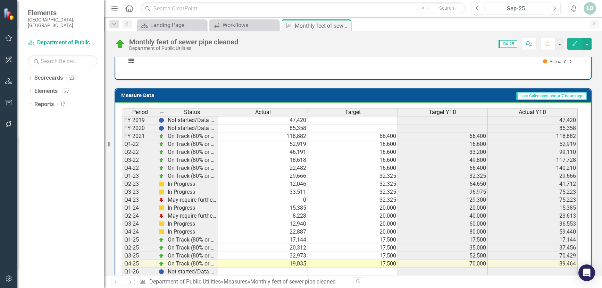
scroll to position [271, 0]
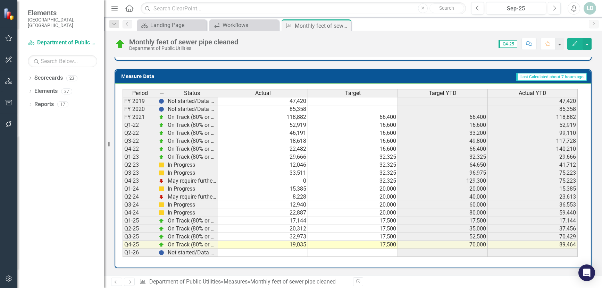
click at [128, 282] on icon at bounding box center [129, 282] width 4 height 3
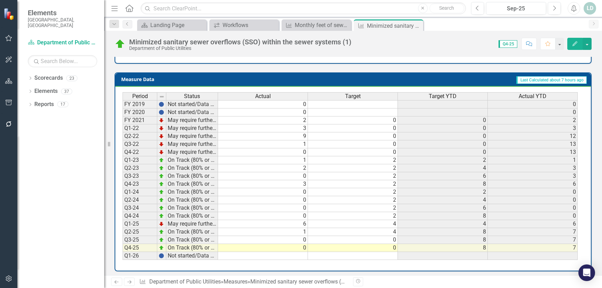
scroll to position [271, 0]
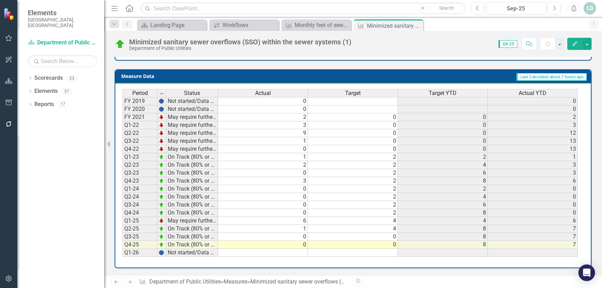
click at [130, 282] on icon at bounding box center [129, 282] width 4 height 3
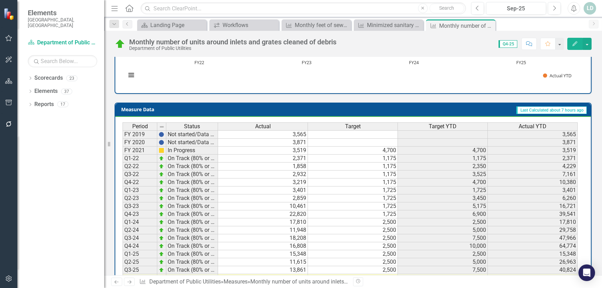
scroll to position [271, 0]
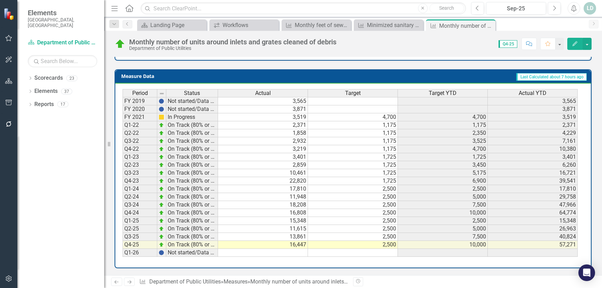
click at [132, 284] on icon "Next" at bounding box center [129, 282] width 6 height 5
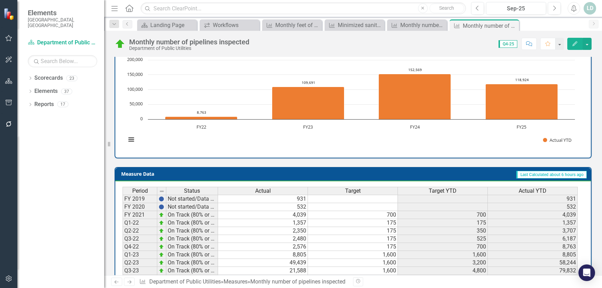
scroll to position [271, 0]
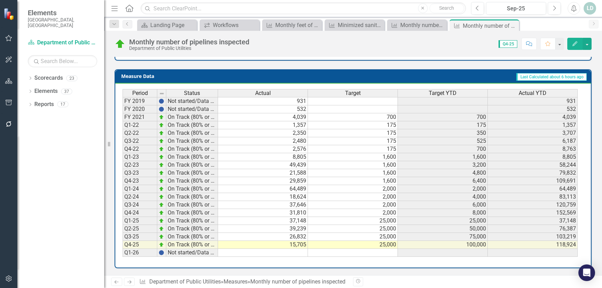
click at [126, 282] on link "Next" at bounding box center [129, 282] width 11 height 8
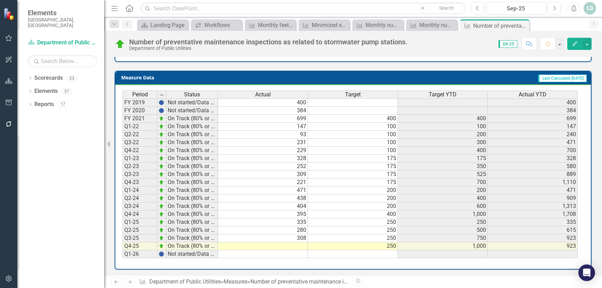
scroll to position [278, 0]
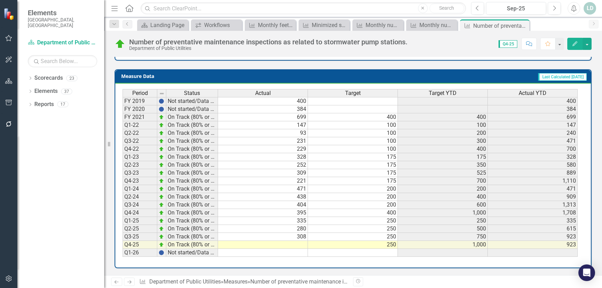
click at [300, 245] on td at bounding box center [263, 245] width 90 height 8
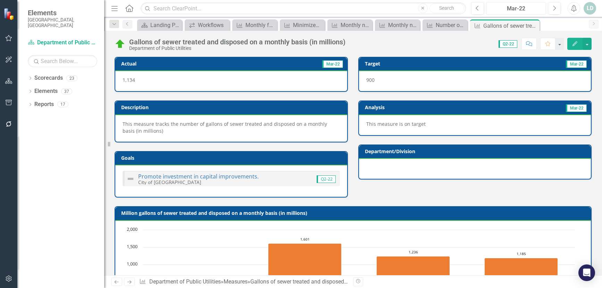
click at [508, 8] on div "Mar-22" at bounding box center [515, 9] width 55 height 8
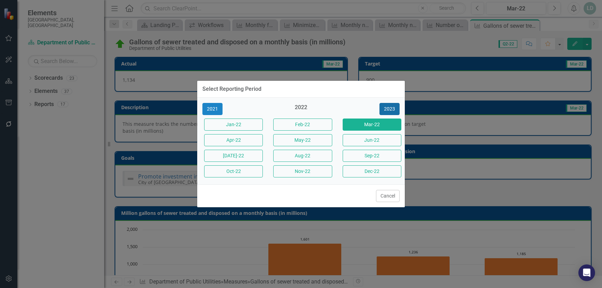
click at [395, 105] on button "2023" at bounding box center [389, 109] width 20 height 12
click at [394, 107] on button "2024" at bounding box center [389, 109] width 20 height 12
click at [394, 107] on button "2025" at bounding box center [389, 109] width 20 height 12
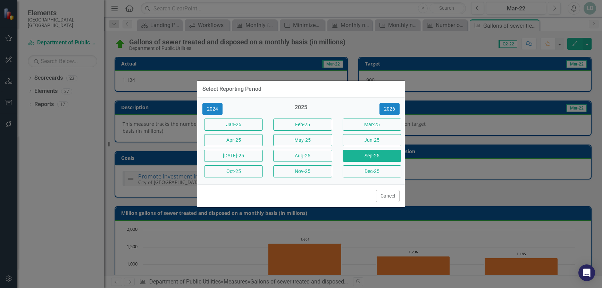
click at [390, 152] on button "Sep-25" at bounding box center [371, 156] width 59 height 12
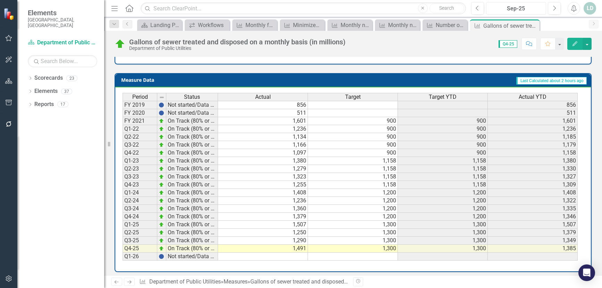
scroll to position [278, 0]
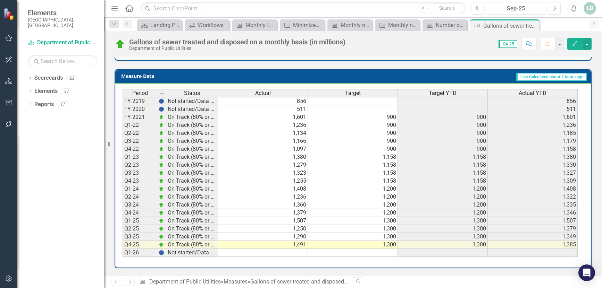
click at [129, 284] on icon "Next" at bounding box center [129, 282] width 6 height 5
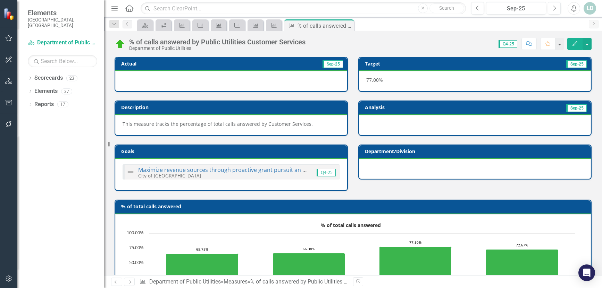
scroll to position [271, 0]
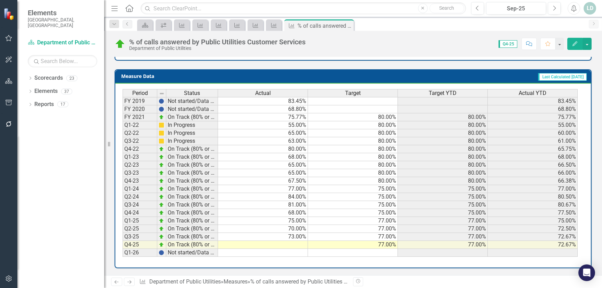
click at [130, 284] on icon at bounding box center [129, 282] width 4 height 3
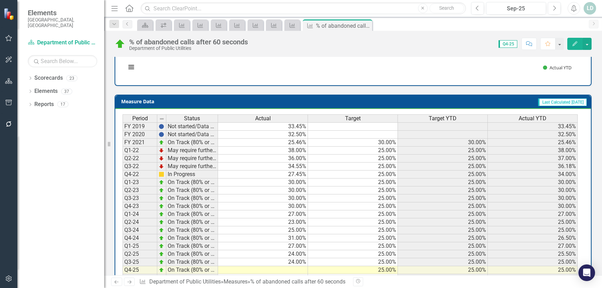
scroll to position [271, 0]
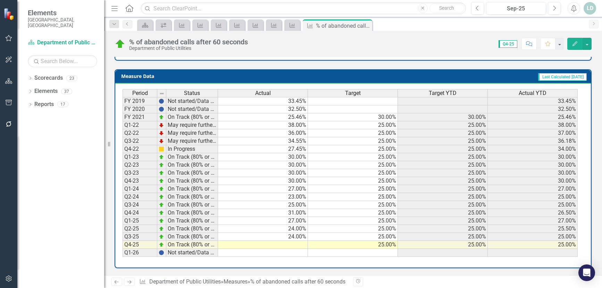
click at [132, 281] on icon "Next" at bounding box center [129, 282] width 6 height 5
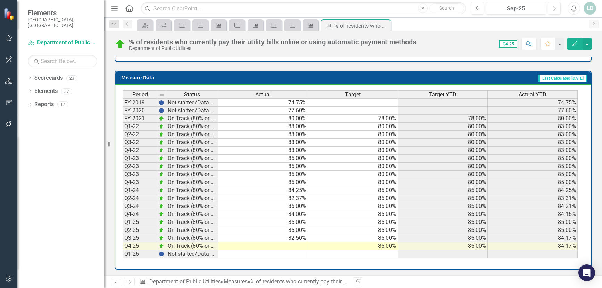
scroll to position [278, 0]
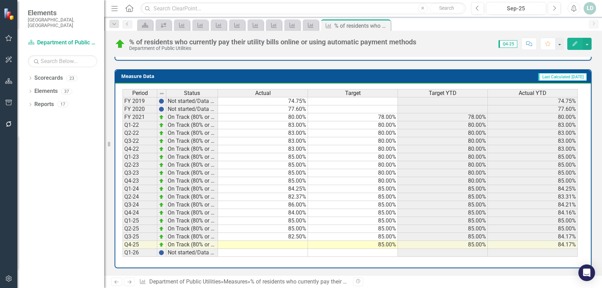
click at [128, 281] on icon "Next" at bounding box center [129, 282] width 6 height 5
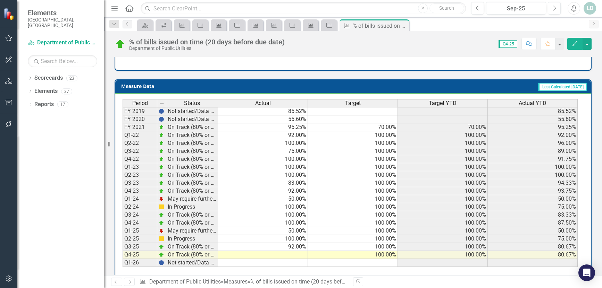
scroll to position [271, 0]
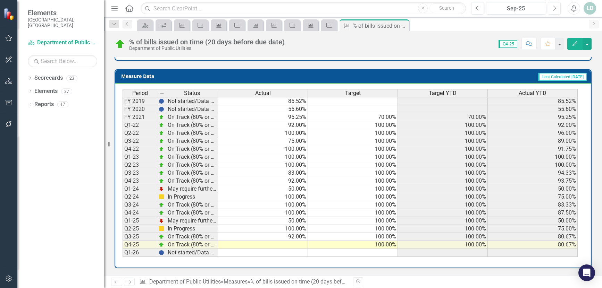
click at [132, 282] on icon "Next" at bounding box center [129, 282] width 6 height 5
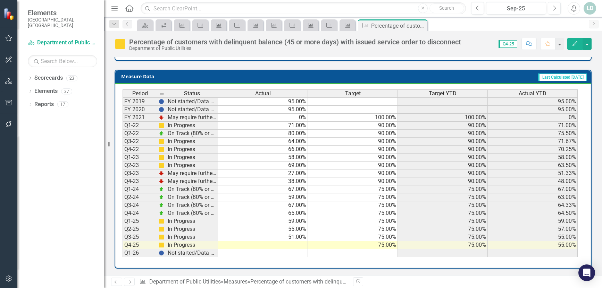
scroll to position [278, 0]
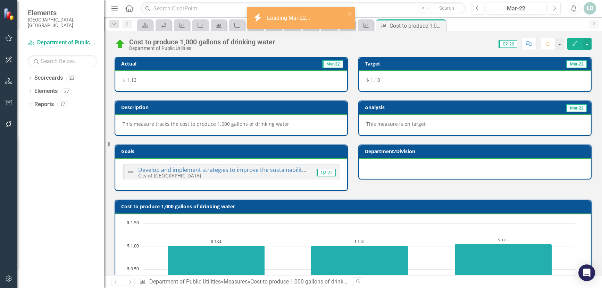
scroll to position [271, 0]
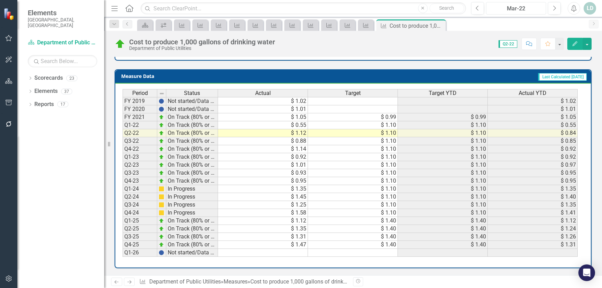
click at [507, 9] on div "Mar-22" at bounding box center [515, 9] width 55 height 8
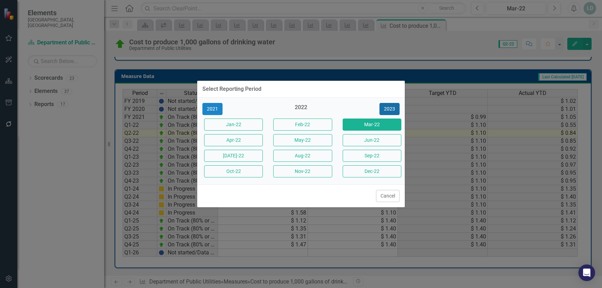
click at [392, 107] on button "2023" at bounding box center [389, 109] width 20 height 12
click at [392, 107] on button "2024" at bounding box center [389, 109] width 20 height 12
click at [392, 107] on button "2025" at bounding box center [389, 109] width 20 height 12
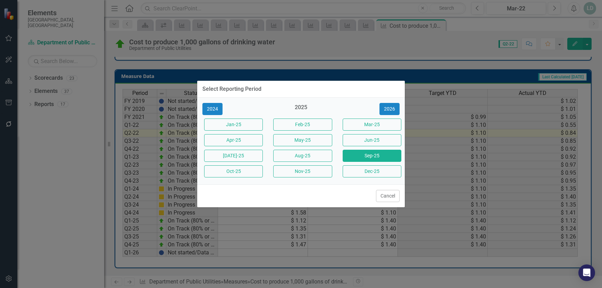
click at [382, 157] on button "Sep-25" at bounding box center [371, 156] width 59 height 12
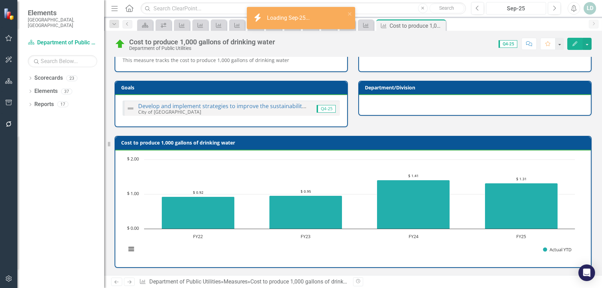
scroll to position [271, 0]
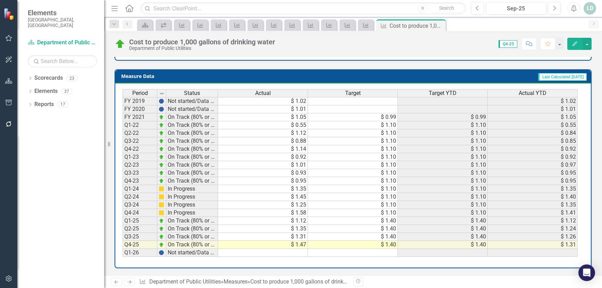
click at [130, 282] on icon at bounding box center [129, 282] width 4 height 3
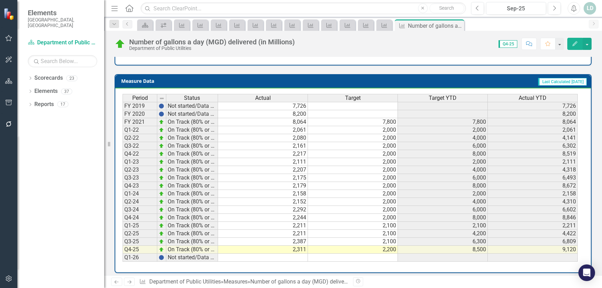
scroll to position [271, 0]
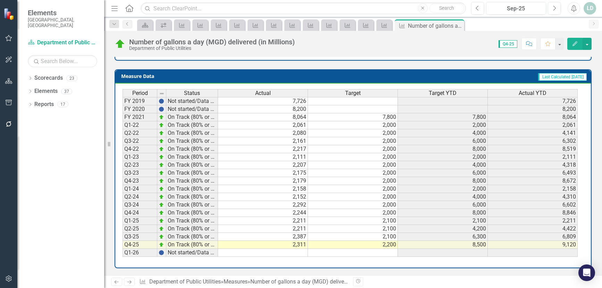
click at [130, 284] on icon "Next" at bounding box center [129, 282] width 6 height 5
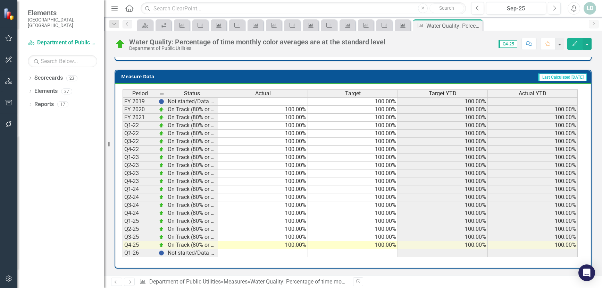
scroll to position [313, 0]
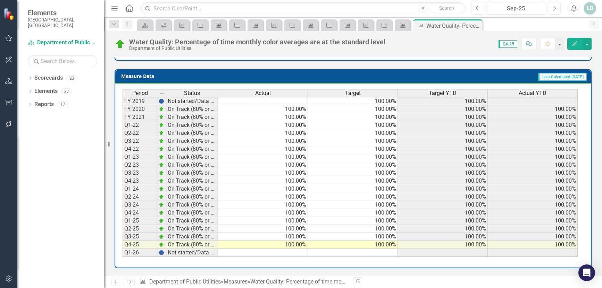
click at [129, 281] on icon "Next" at bounding box center [129, 282] width 6 height 5
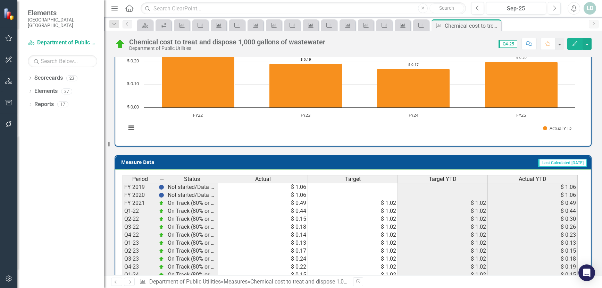
scroll to position [260, 0]
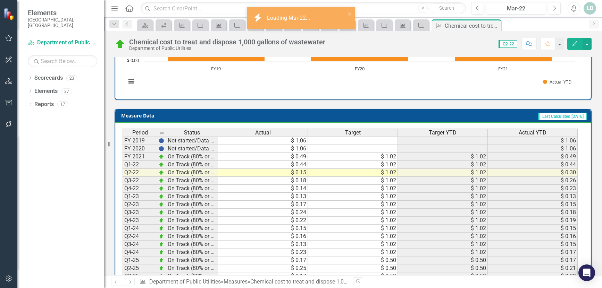
scroll to position [260, 0]
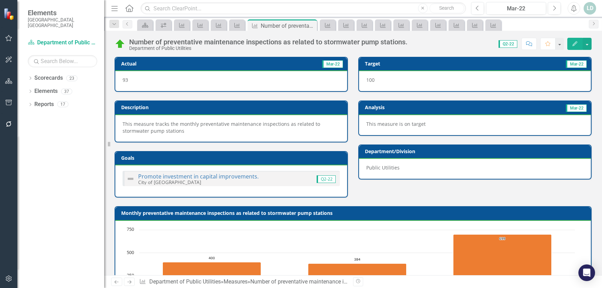
scroll to position [278, 0]
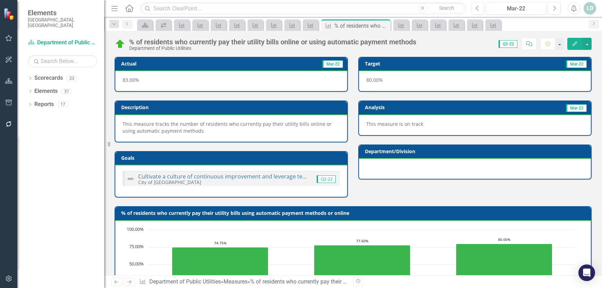
scroll to position [278, 0]
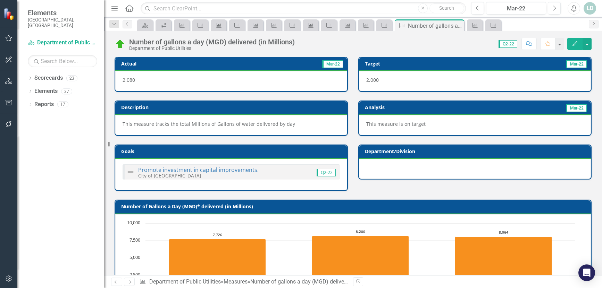
scroll to position [271, 0]
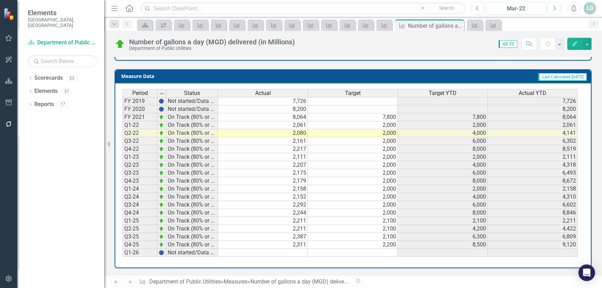
click at [561, 247] on td "9,120" at bounding box center [533, 245] width 90 height 8
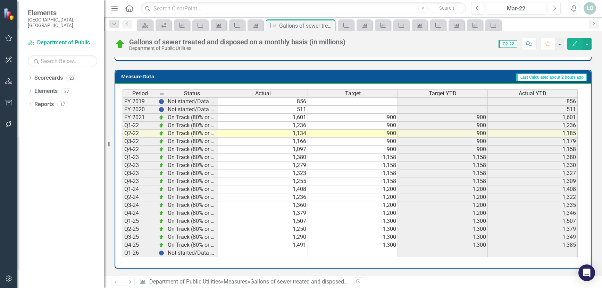
scroll to position [278, 0]
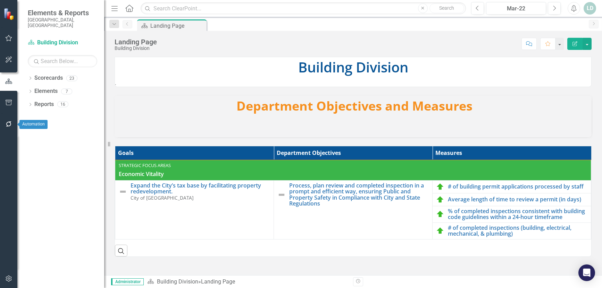
click at [8, 122] on icon "button" at bounding box center [9, 124] width 6 height 6
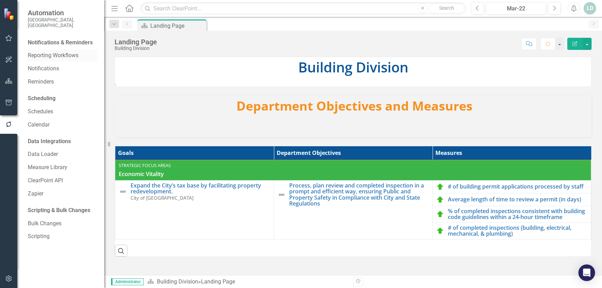
click at [64, 52] on link "Reporting Workflows" at bounding box center [62, 56] width 69 height 8
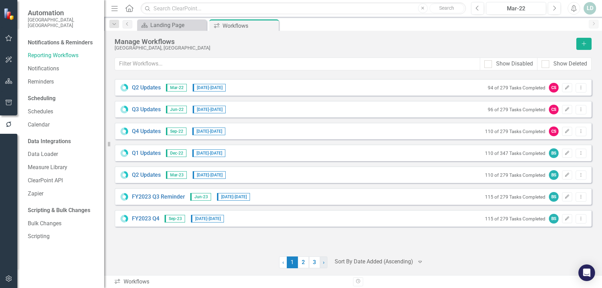
click at [323, 263] on span "›" at bounding box center [324, 262] width 2 height 7
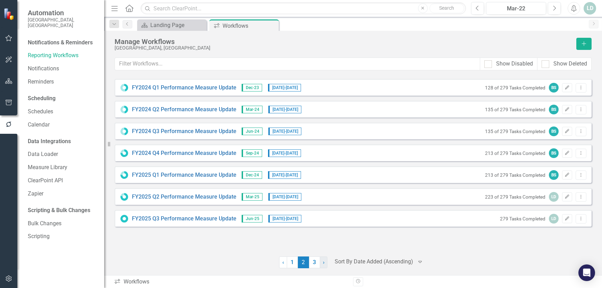
click at [323, 263] on span "›" at bounding box center [324, 262] width 2 height 7
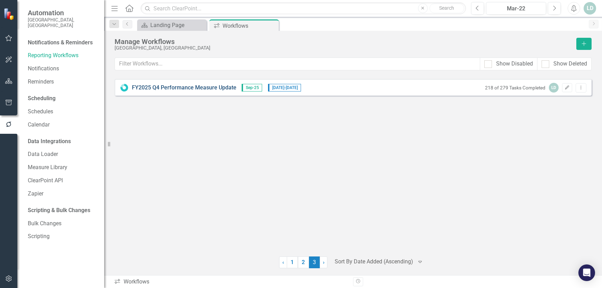
click at [195, 85] on link "FY2025 Q4 Performance Measure Update" at bounding box center [184, 88] width 104 height 8
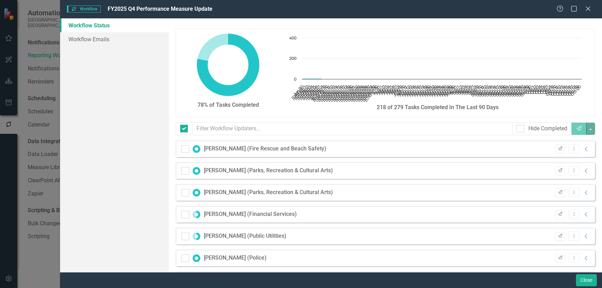
checkbox input "false"
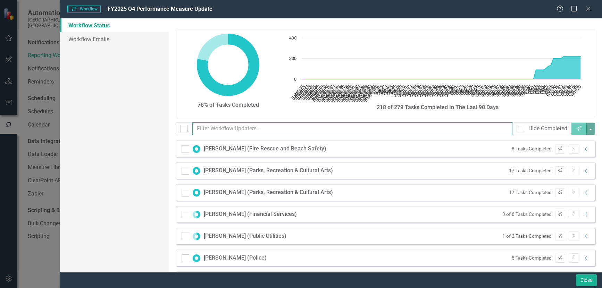
click at [226, 127] on input "text" at bounding box center [352, 128] width 320 height 13
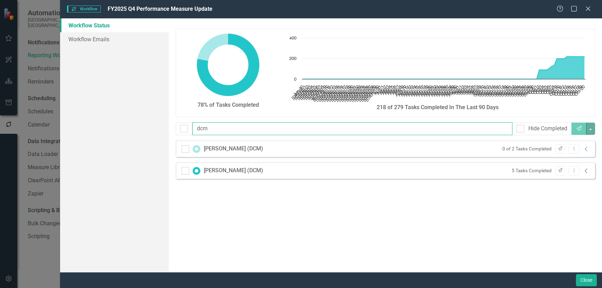
type input "dcm"
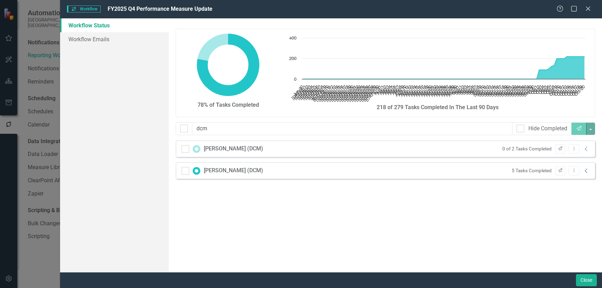
click at [588, 170] on icon "Collapse" at bounding box center [586, 171] width 7 height 6
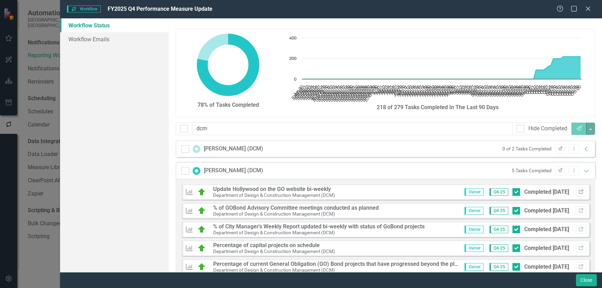
click at [578, 193] on icon "Link" at bounding box center [580, 192] width 5 height 4
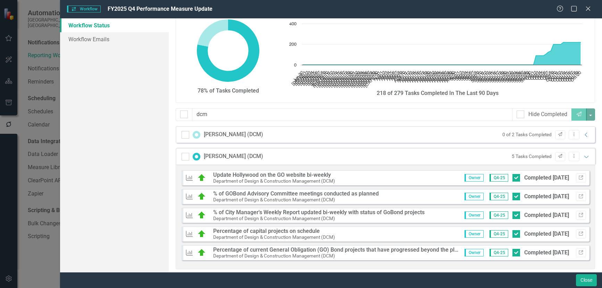
scroll to position [22, 0]
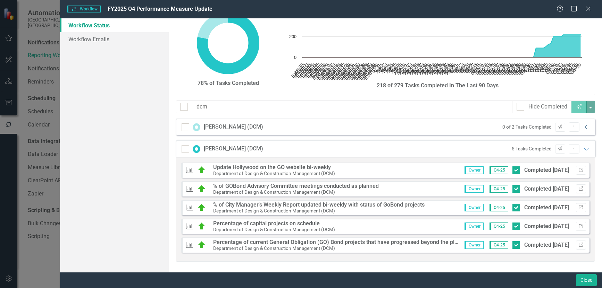
click at [583, 128] on icon "Collapse" at bounding box center [586, 128] width 7 height 6
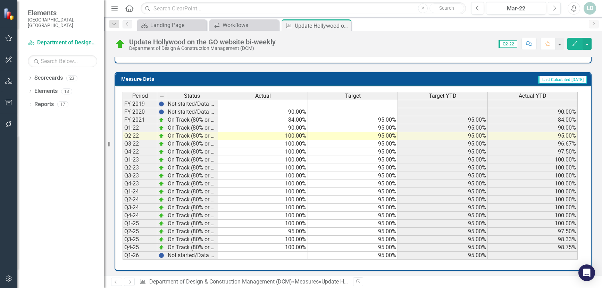
scroll to position [299, 0]
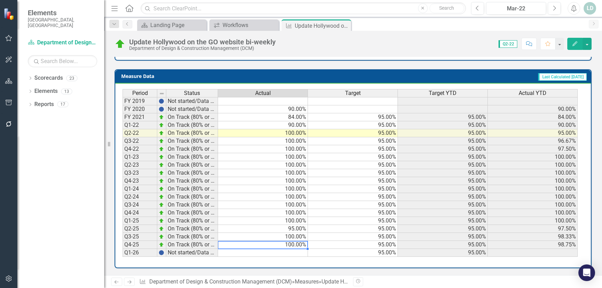
click at [262, 246] on td "100.00%" at bounding box center [263, 245] width 90 height 8
click at [129, 285] on link "Next" at bounding box center [129, 282] width 11 height 8
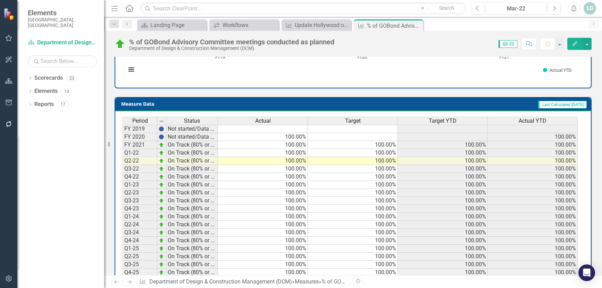
scroll to position [299, 0]
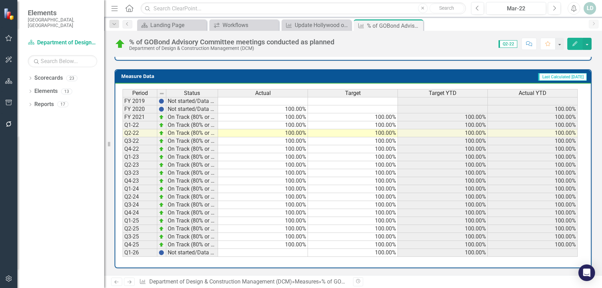
click at [131, 284] on icon "Next" at bounding box center [129, 282] width 6 height 5
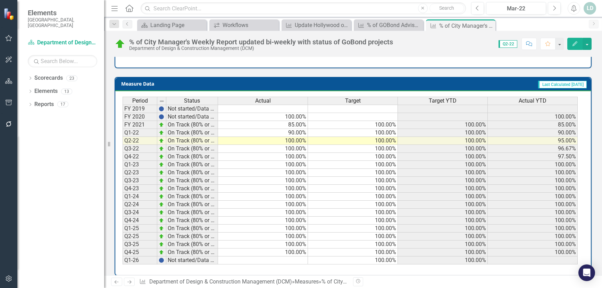
scroll to position [278, 0]
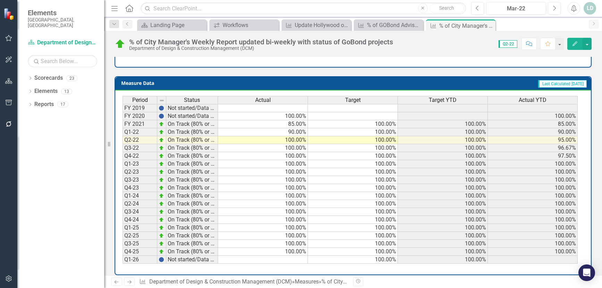
click at [130, 282] on icon "Next" at bounding box center [129, 282] width 6 height 5
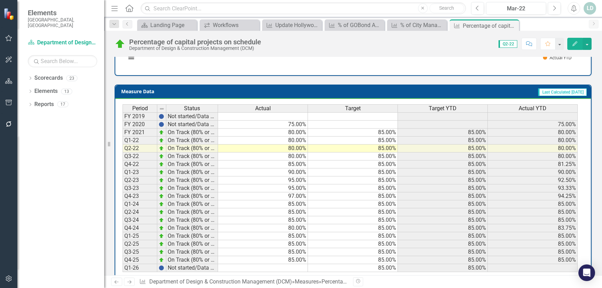
scroll to position [271, 0]
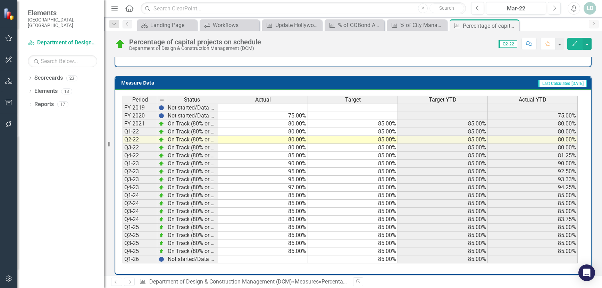
click at [549, 248] on td "85.00%" at bounding box center [533, 252] width 90 height 8
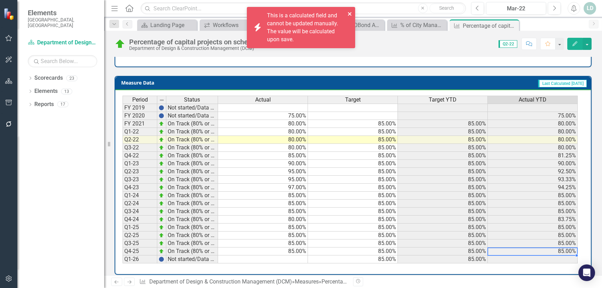
click at [351, 11] on icon "close" at bounding box center [349, 14] width 5 height 6
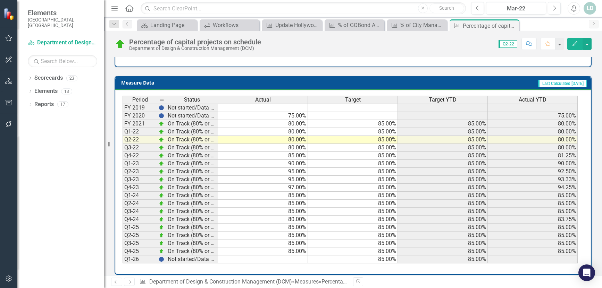
click at [559, 216] on td "83.75%" at bounding box center [533, 220] width 90 height 8
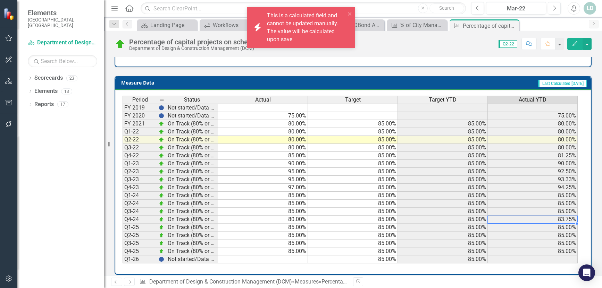
click at [132, 282] on icon "Next" at bounding box center [129, 282] width 6 height 5
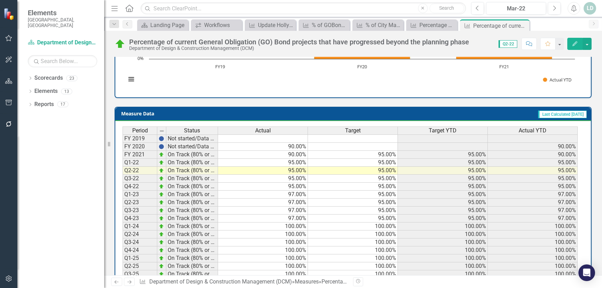
scroll to position [278, 0]
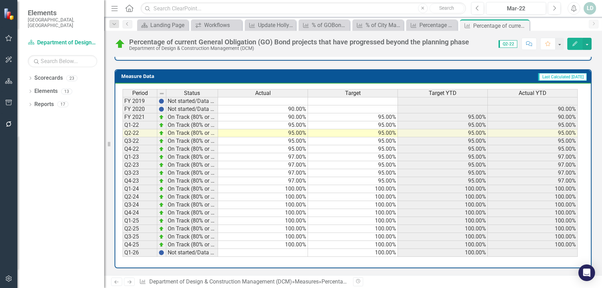
click at [130, 281] on icon at bounding box center [129, 282] width 4 height 3
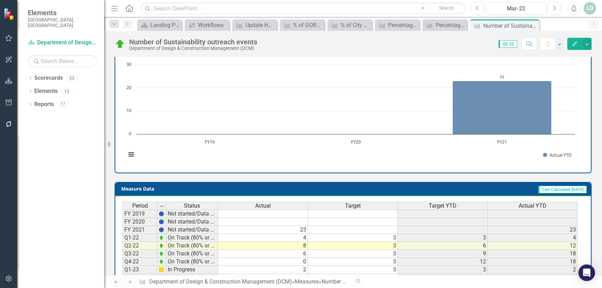
scroll to position [271, 0]
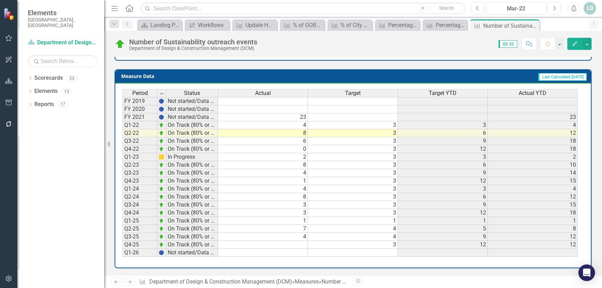
click at [280, 245] on td at bounding box center [263, 245] width 90 height 8
